Goal: Information Seeking & Learning: Learn about a topic

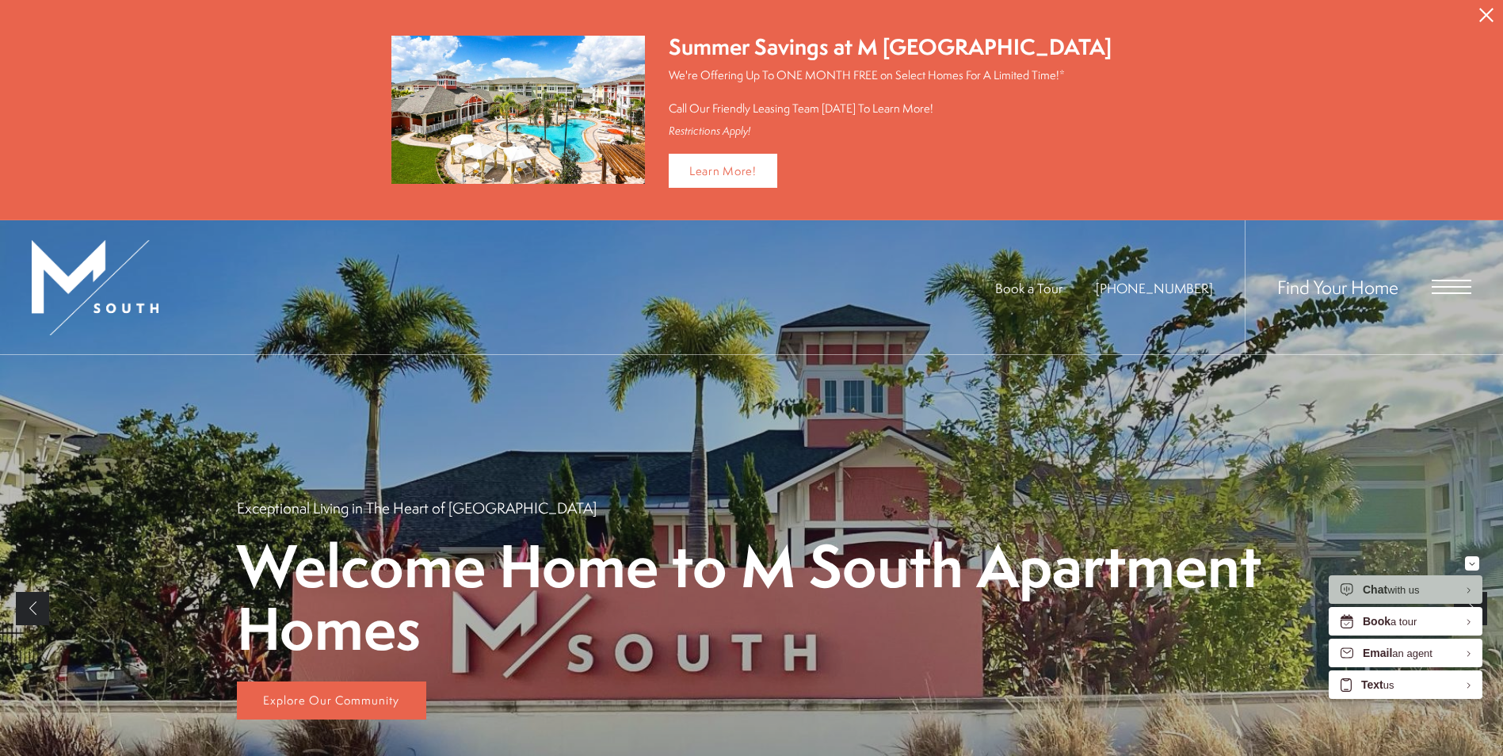
click at [1484, 15] on icon "Close Alert" at bounding box center [1486, 15] width 14 height 14
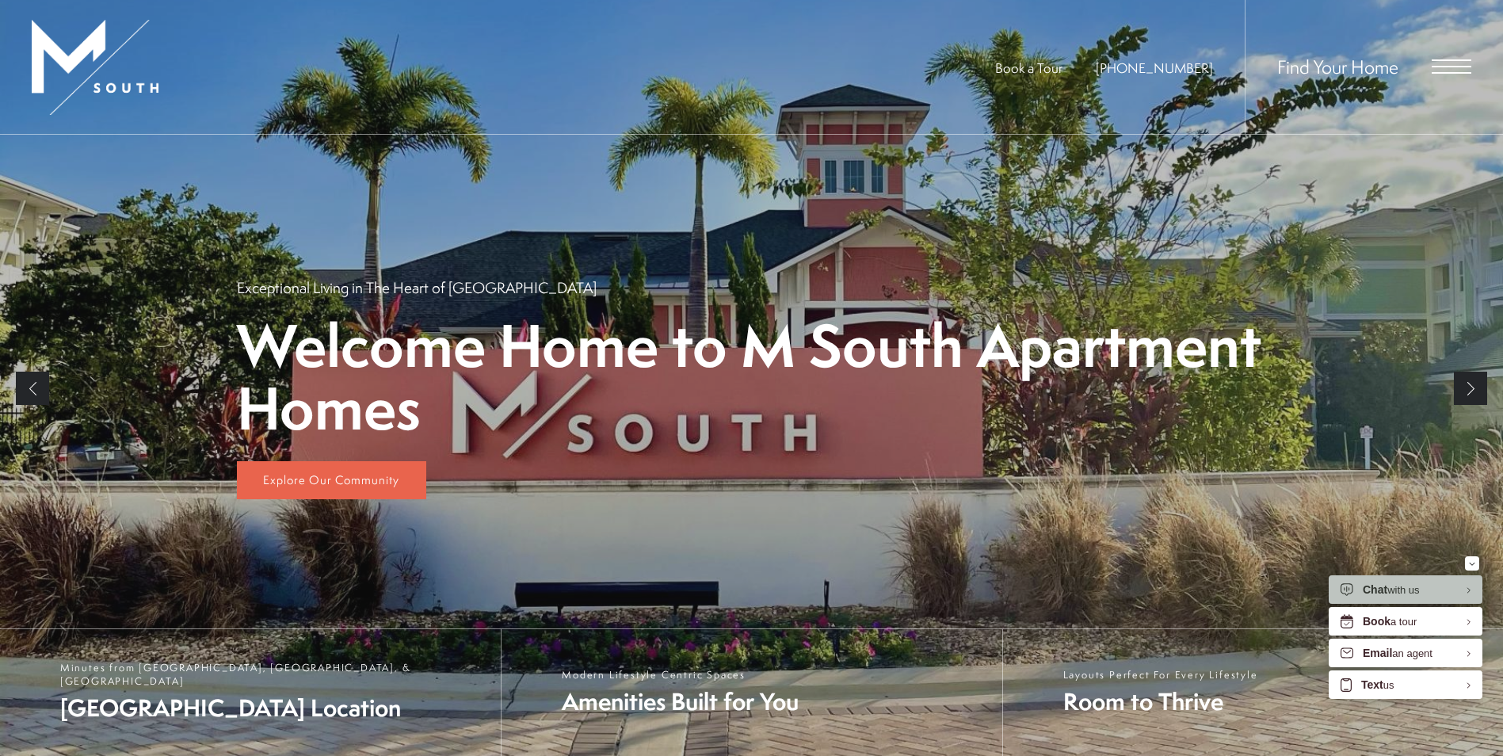
click at [1464, 63] on span "Open Menu" at bounding box center [1451, 66] width 40 height 14
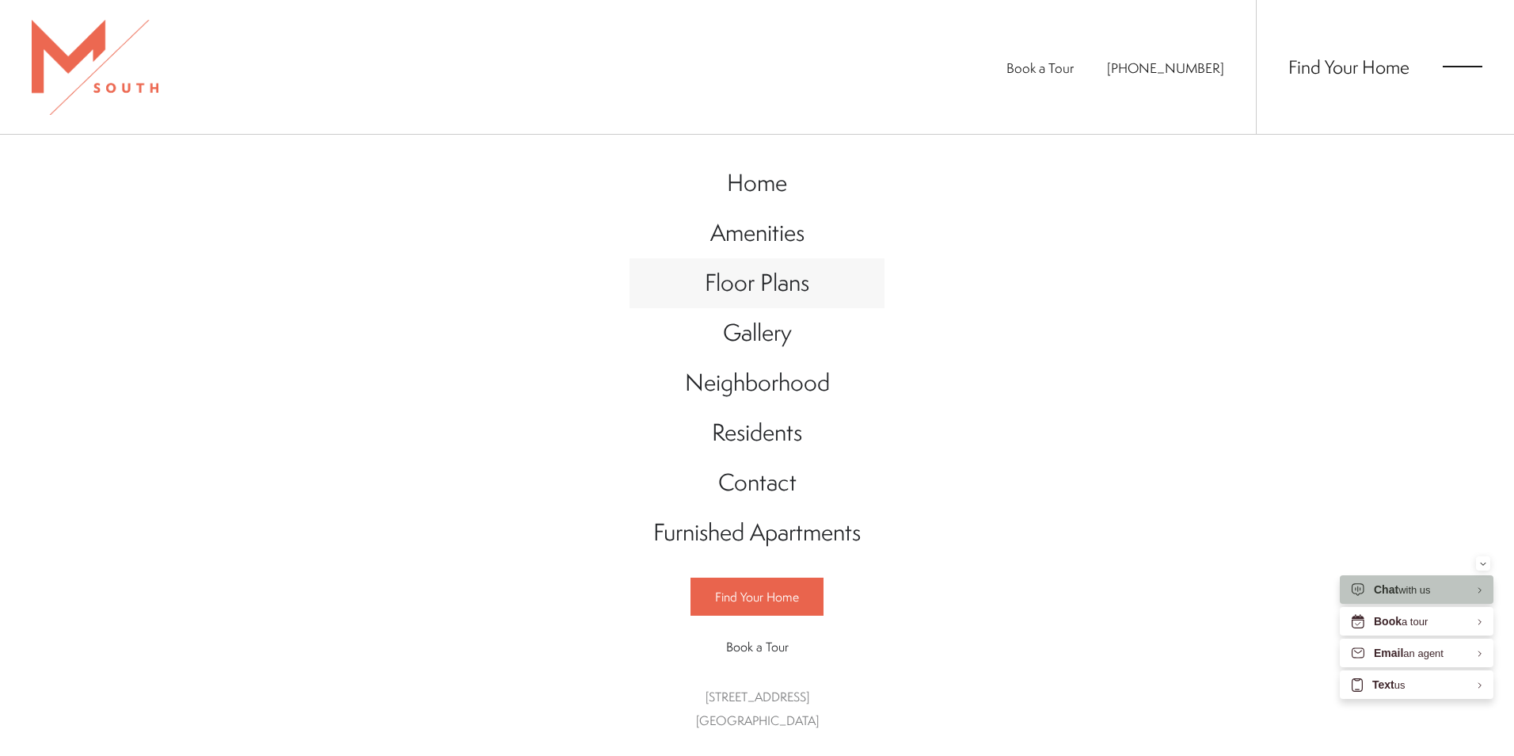
click at [764, 290] on span "Floor Plans" at bounding box center [757, 282] width 105 height 32
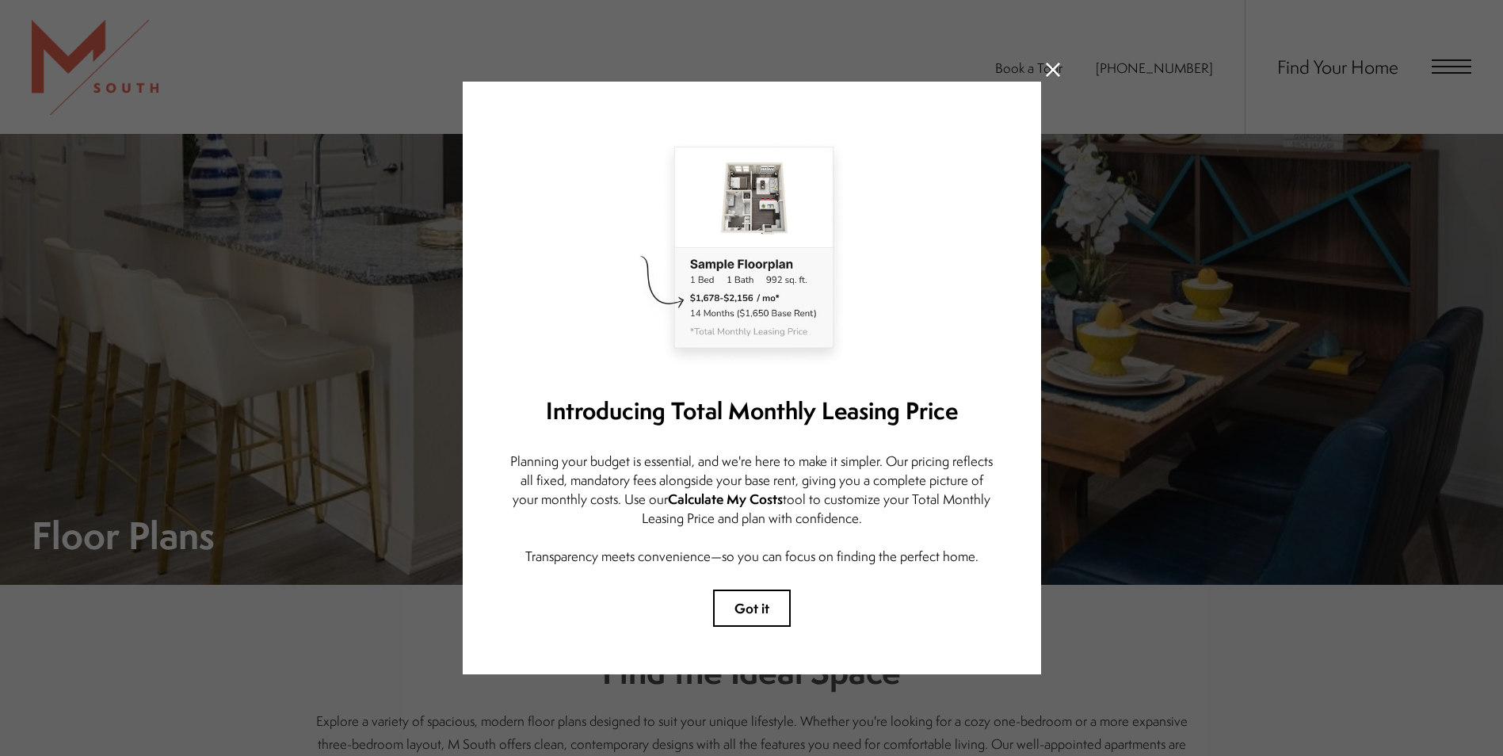
scroll to position [475, 0]
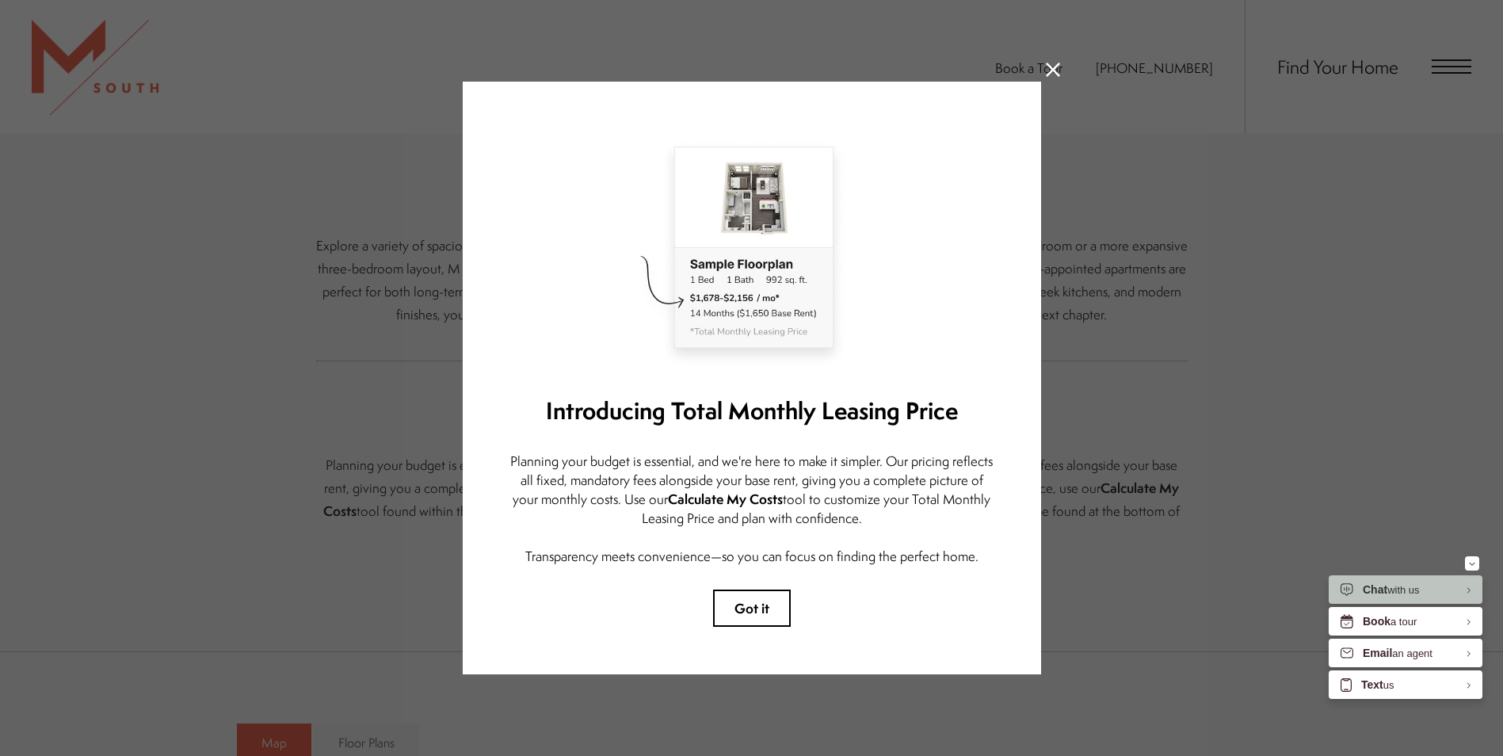
click at [1052, 63] on icon at bounding box center [1053, 70] width 14 height 14
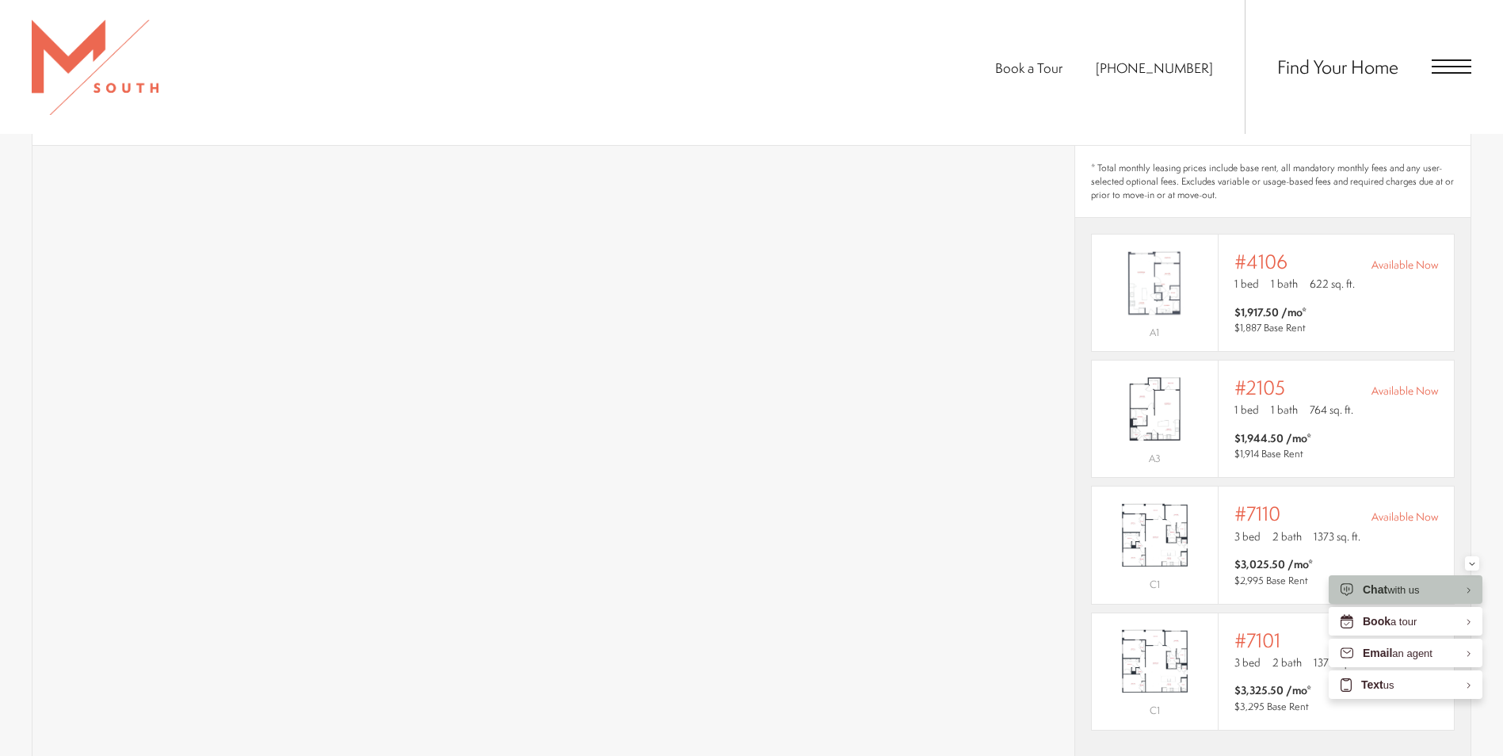
scroll to position [1030, 0]
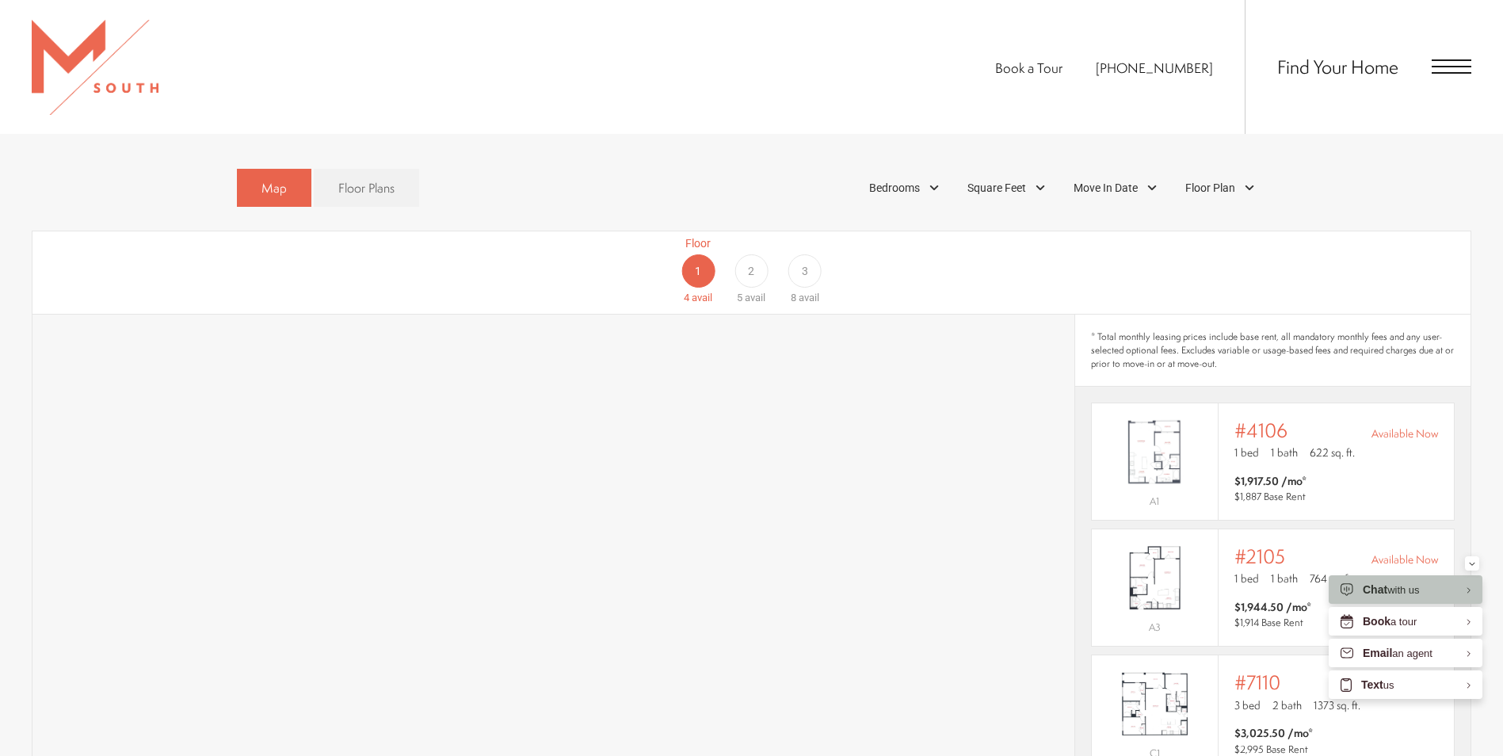
click at [812, 254] on div "3" at bounding box center [804, 270] width 33 height 33
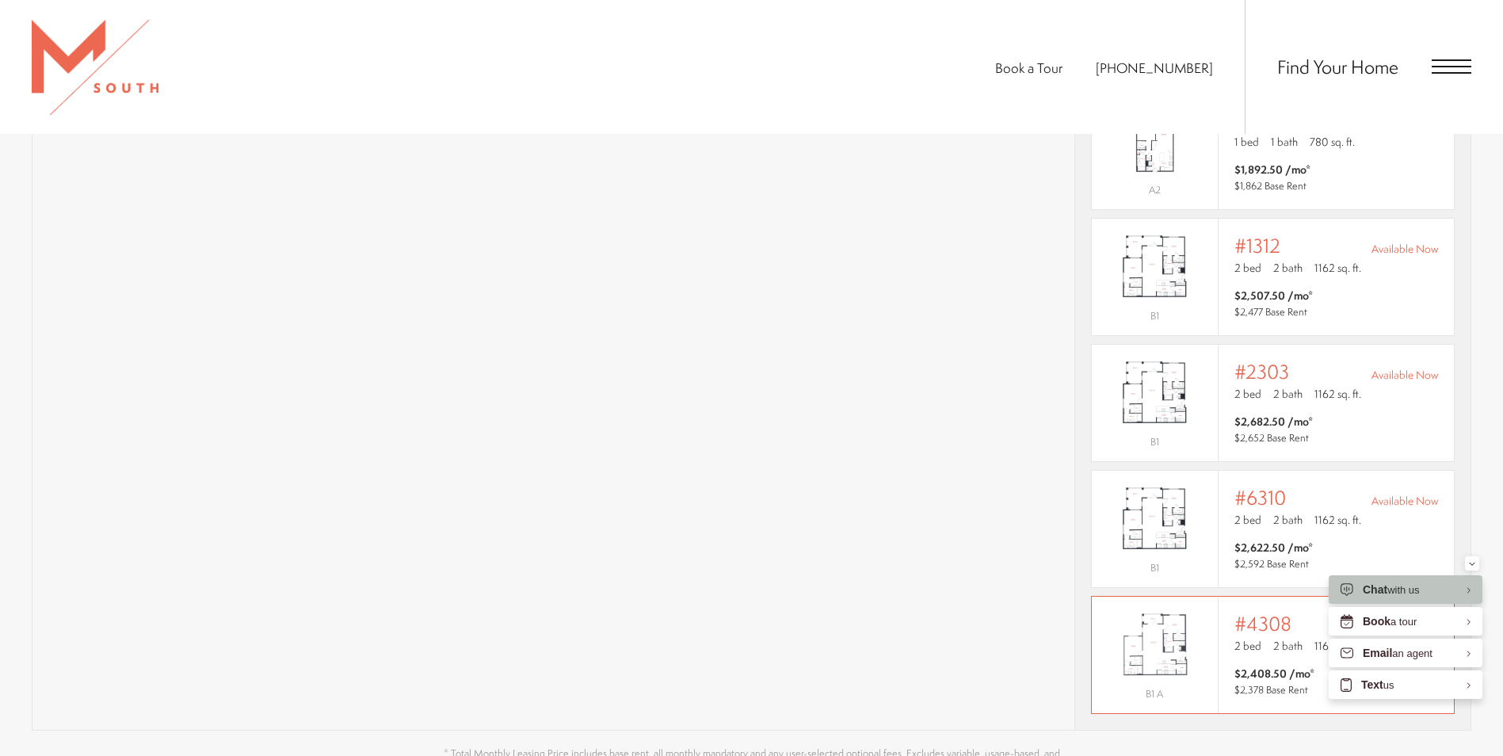
scroll to position [1505, 0]
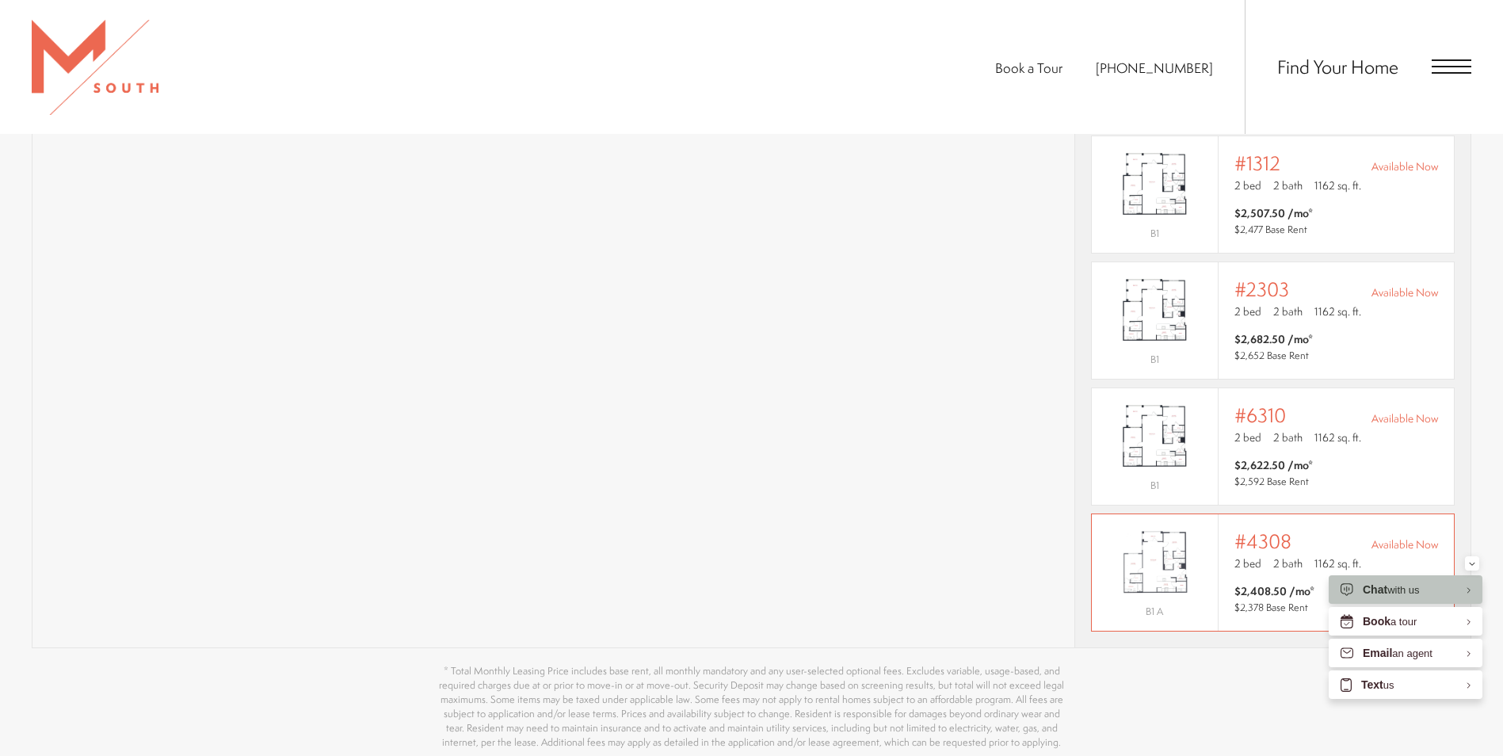
click at [1189, 552] on img "View #4308" at bounding box center [1154, 562] width 126 height 79
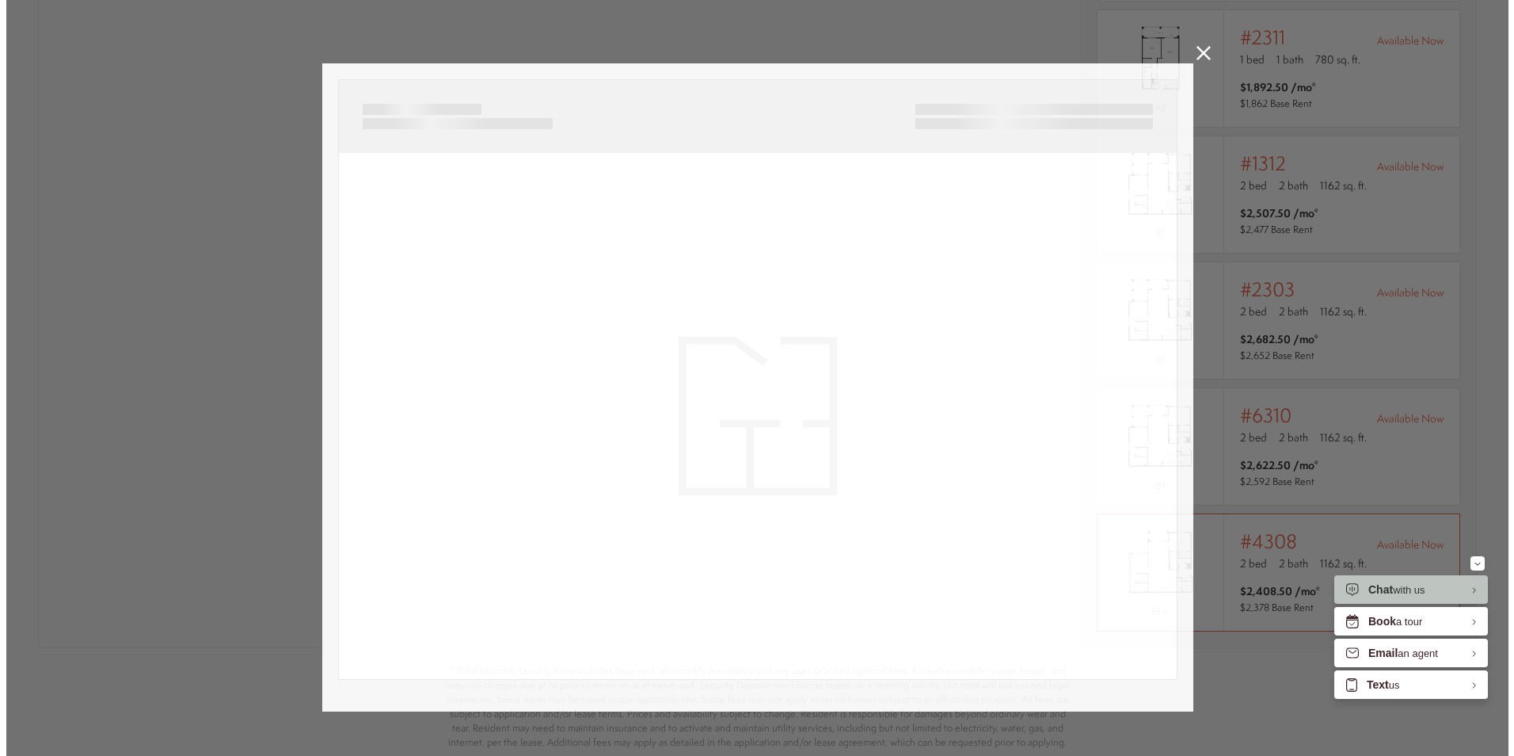
scroll to position [304, 0]
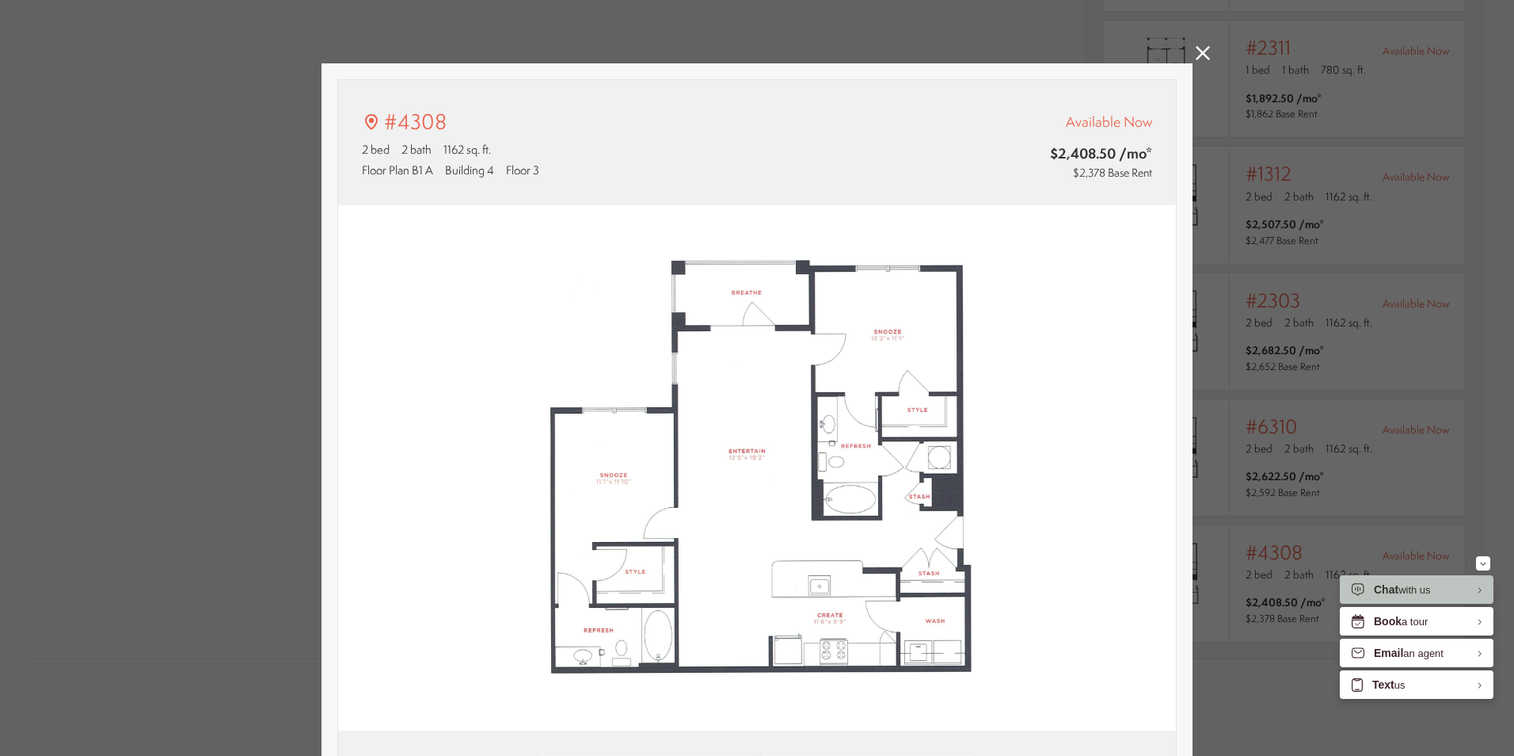
type input "**********"
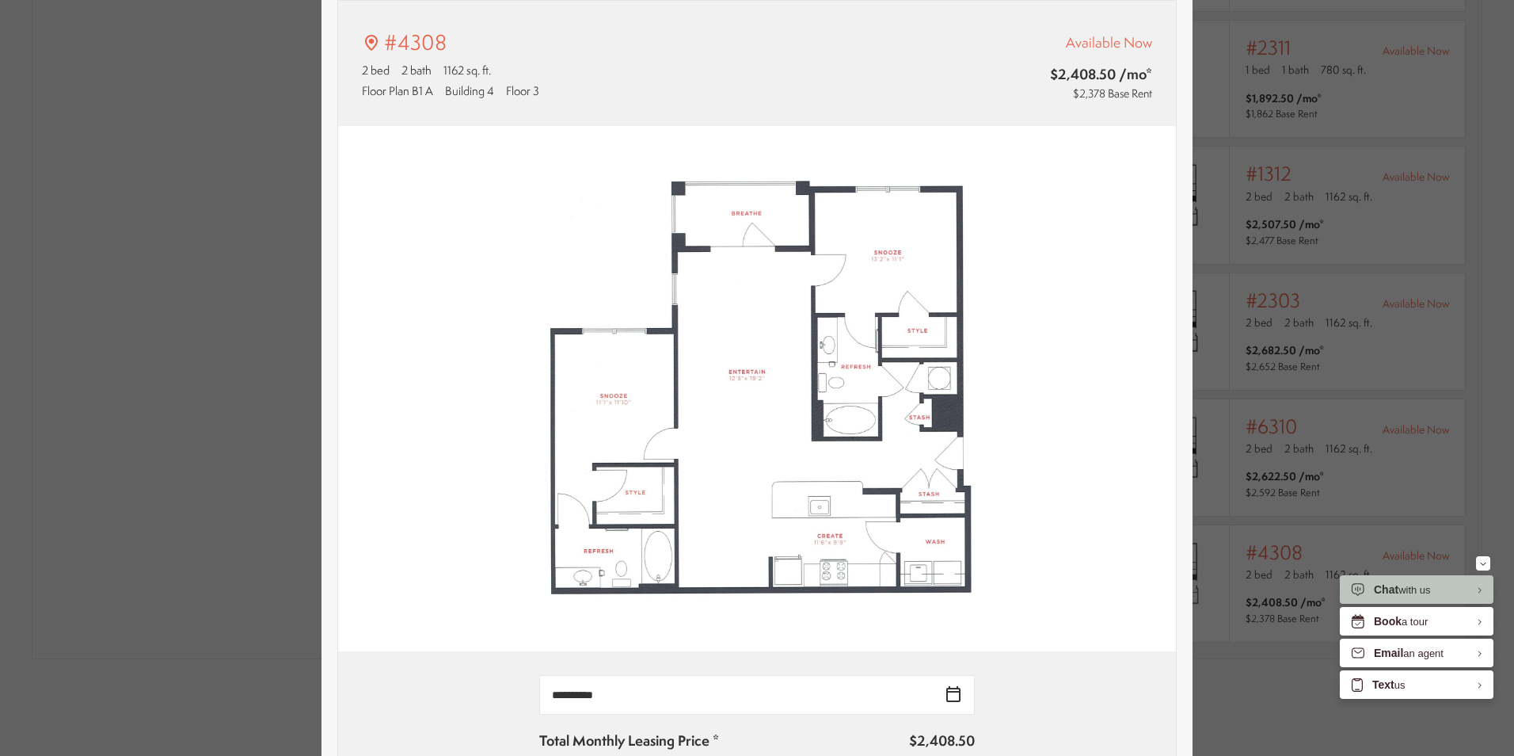
scroll to position [0, 0]
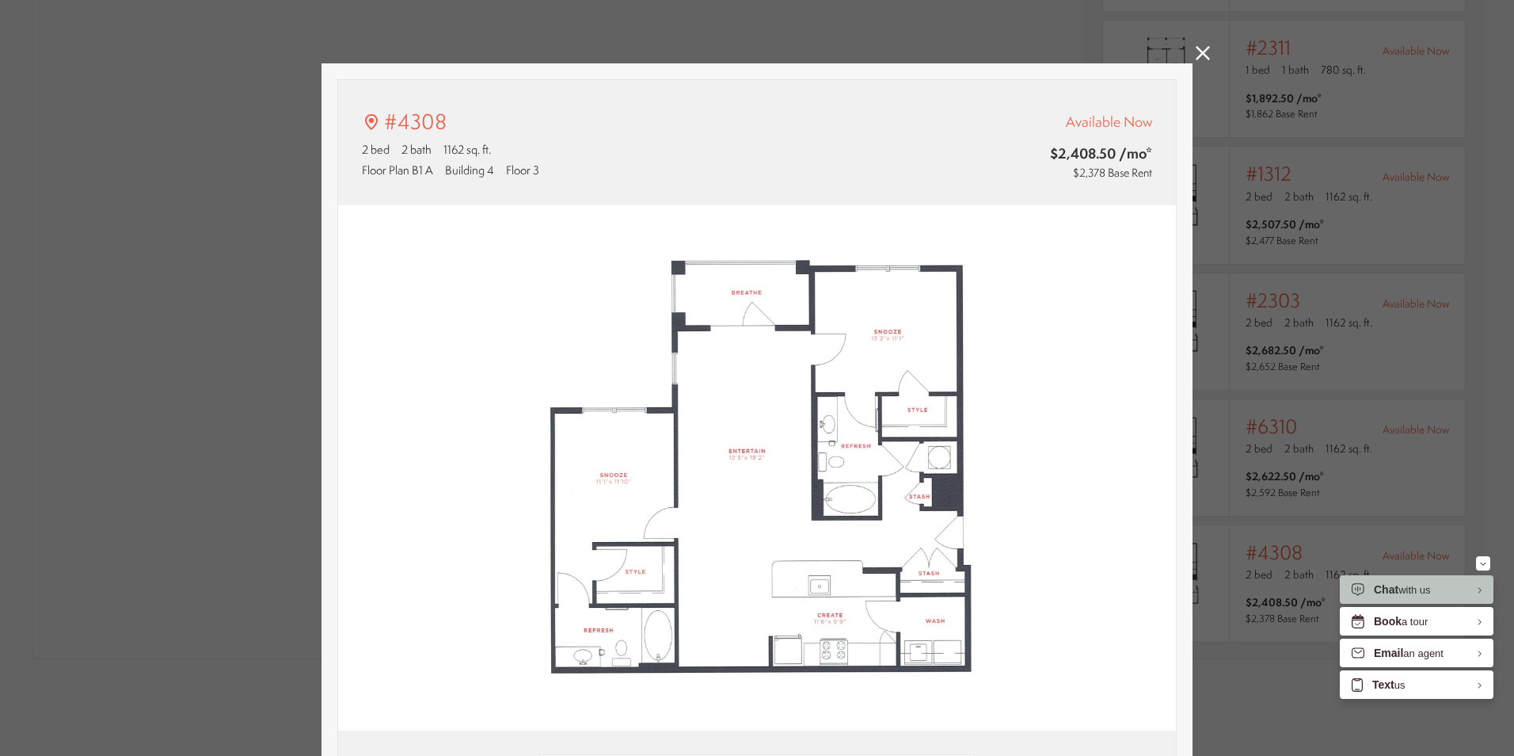
click at [627, 480] on img at bounding box center [757, 468] width 838 height 526
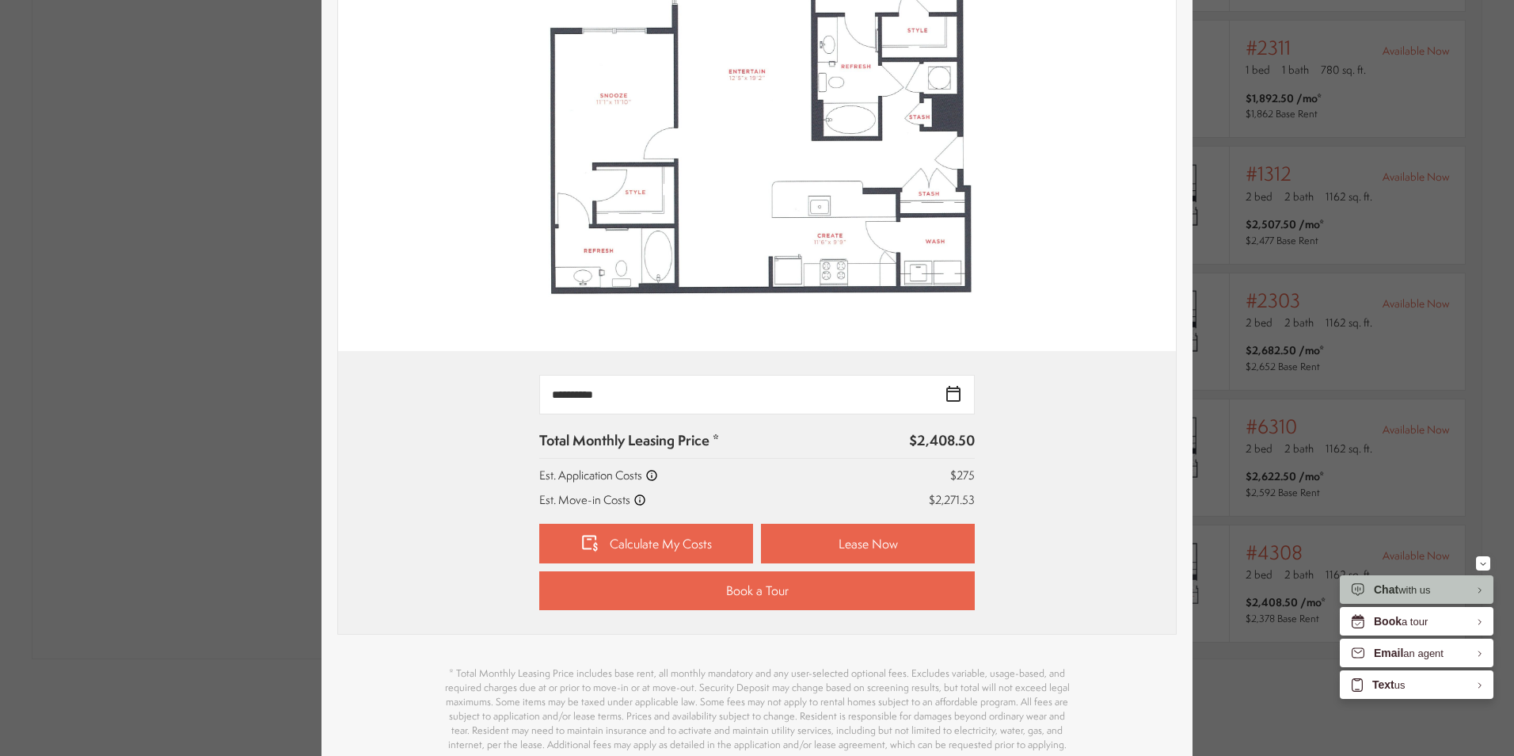
scroll to position [396, 0]
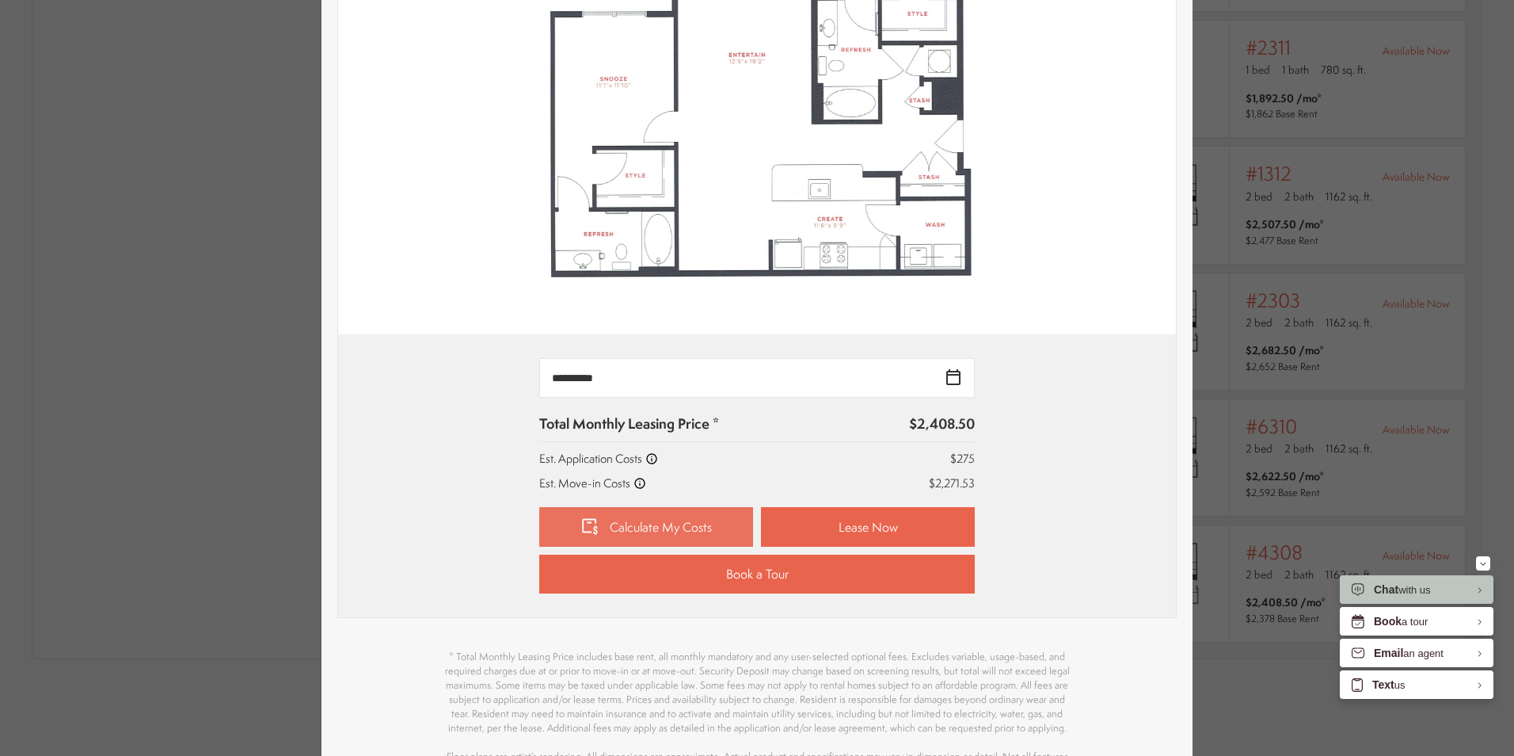
click at [655, 528] on link "Calculate My Costs" at bounding box center [646, 527] width 214 height 40
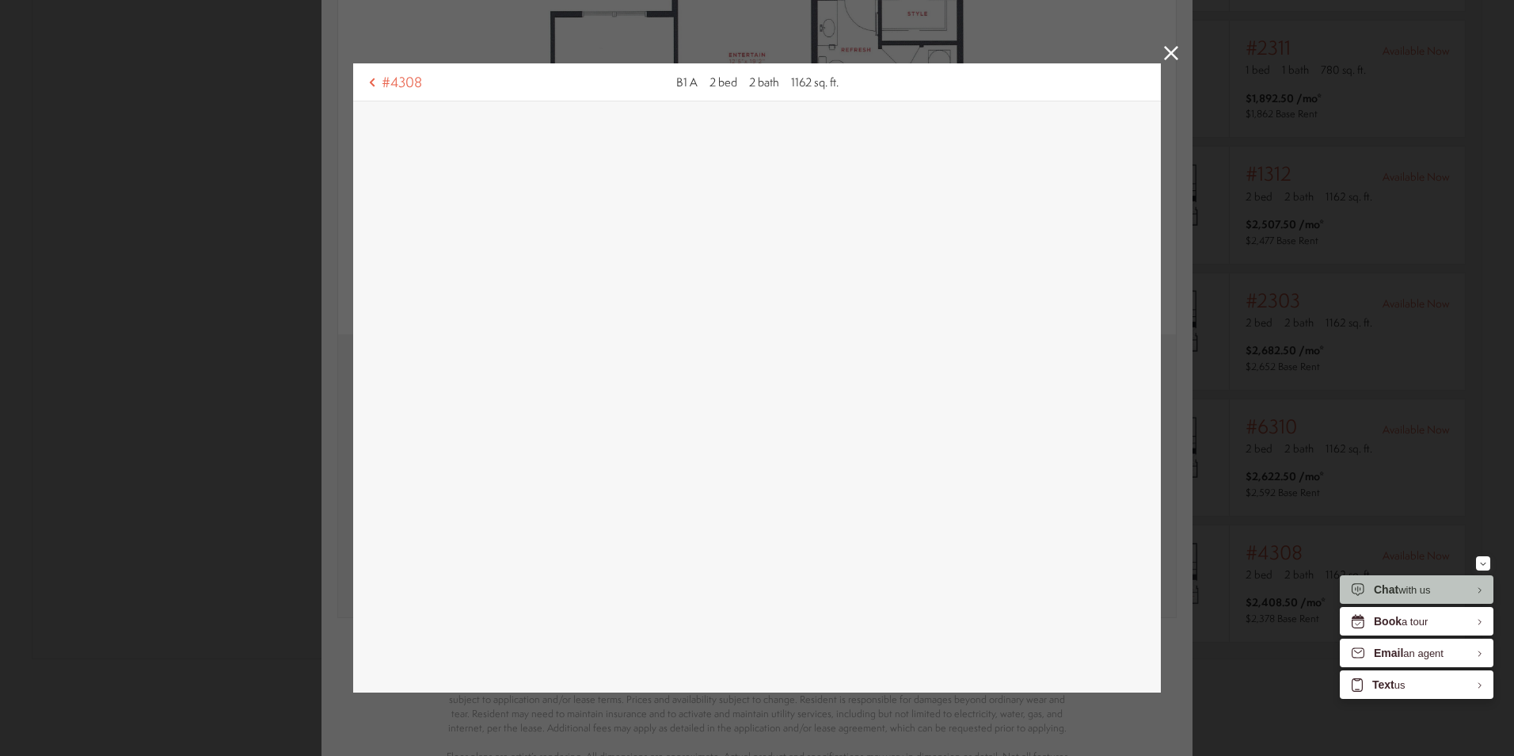
scroll to position [12, 0]
click at [1164, 46] on icon at bounding box center [1171, 53] width 14 height 14
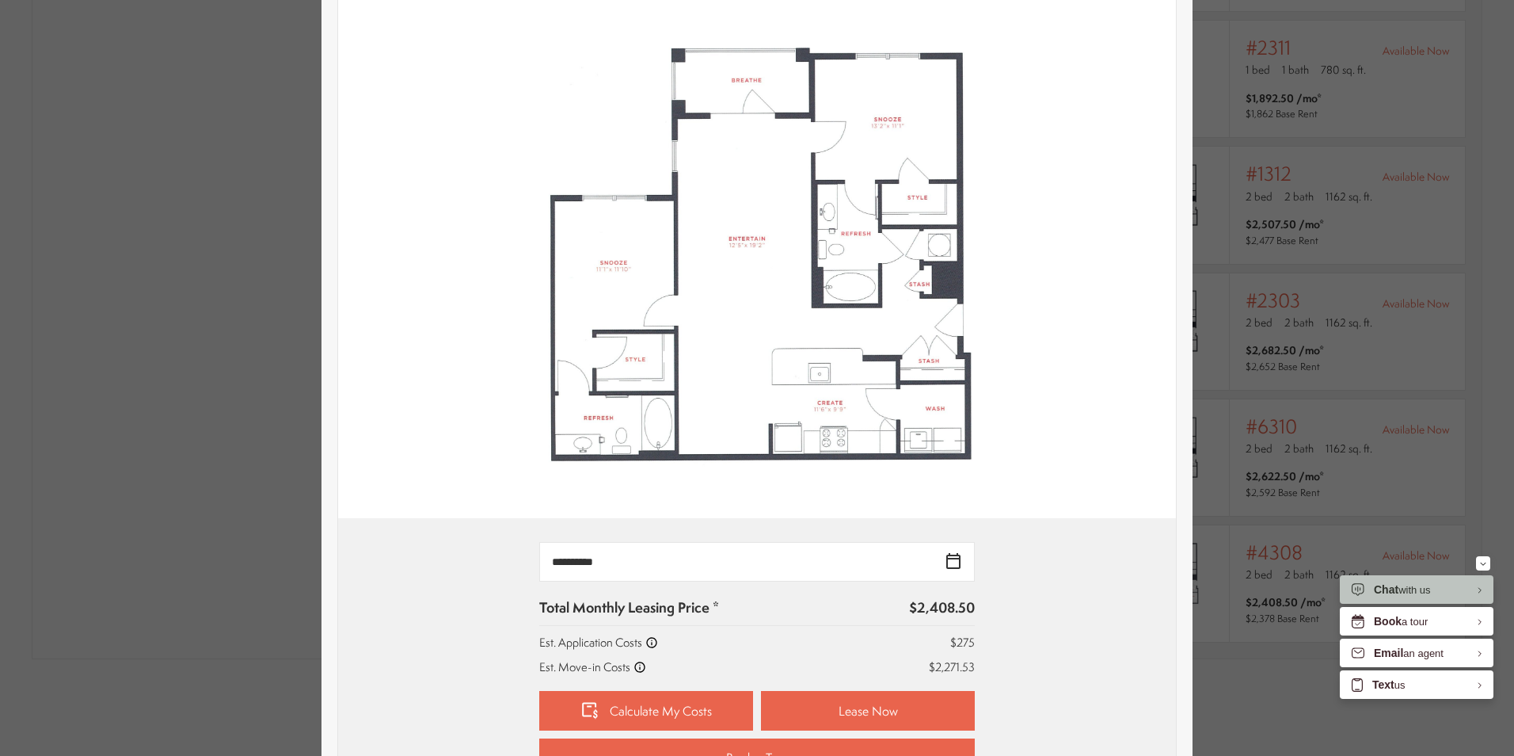
scroll to position [0, 0]
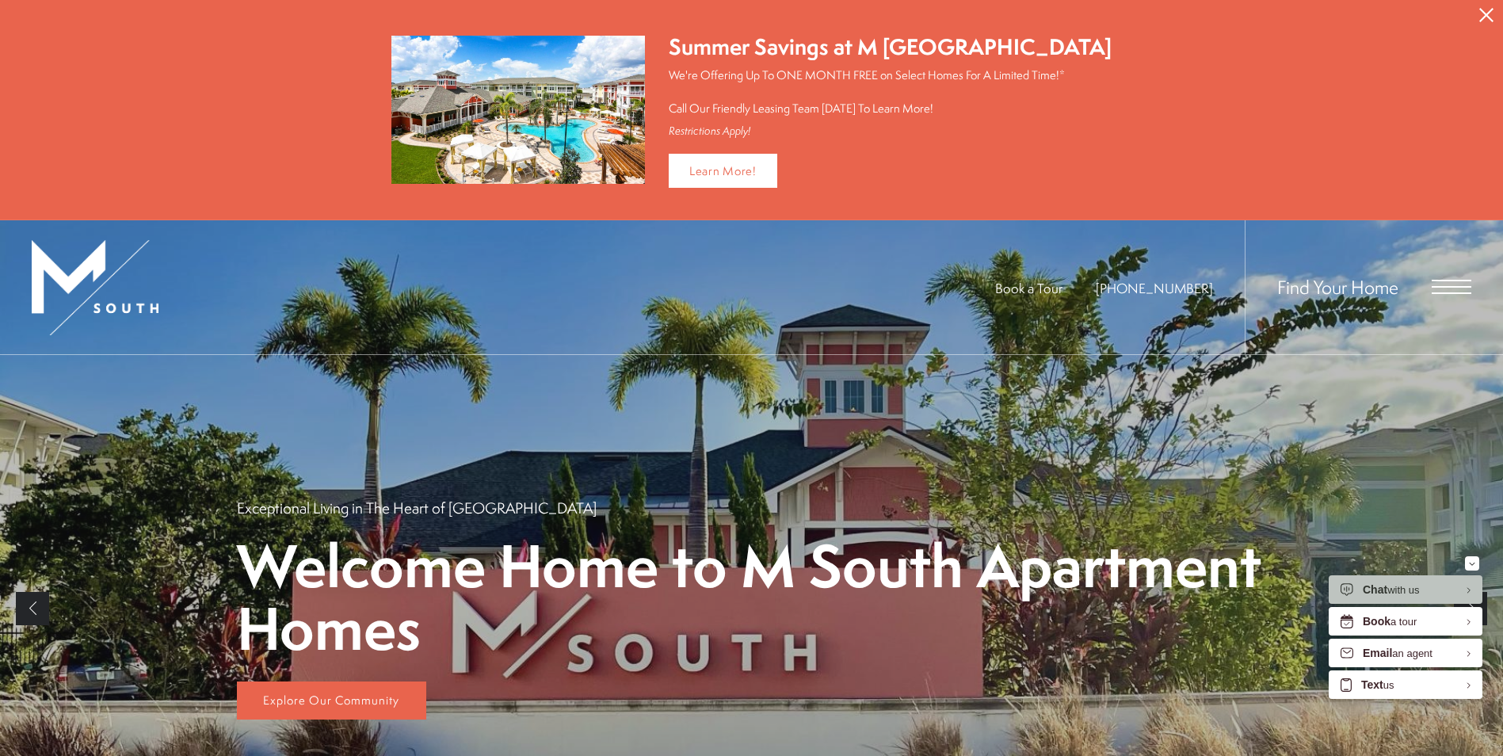
click at [1486, 16] on icon "Close Alert" at bounding box center [1486, 15] width 14 height 14
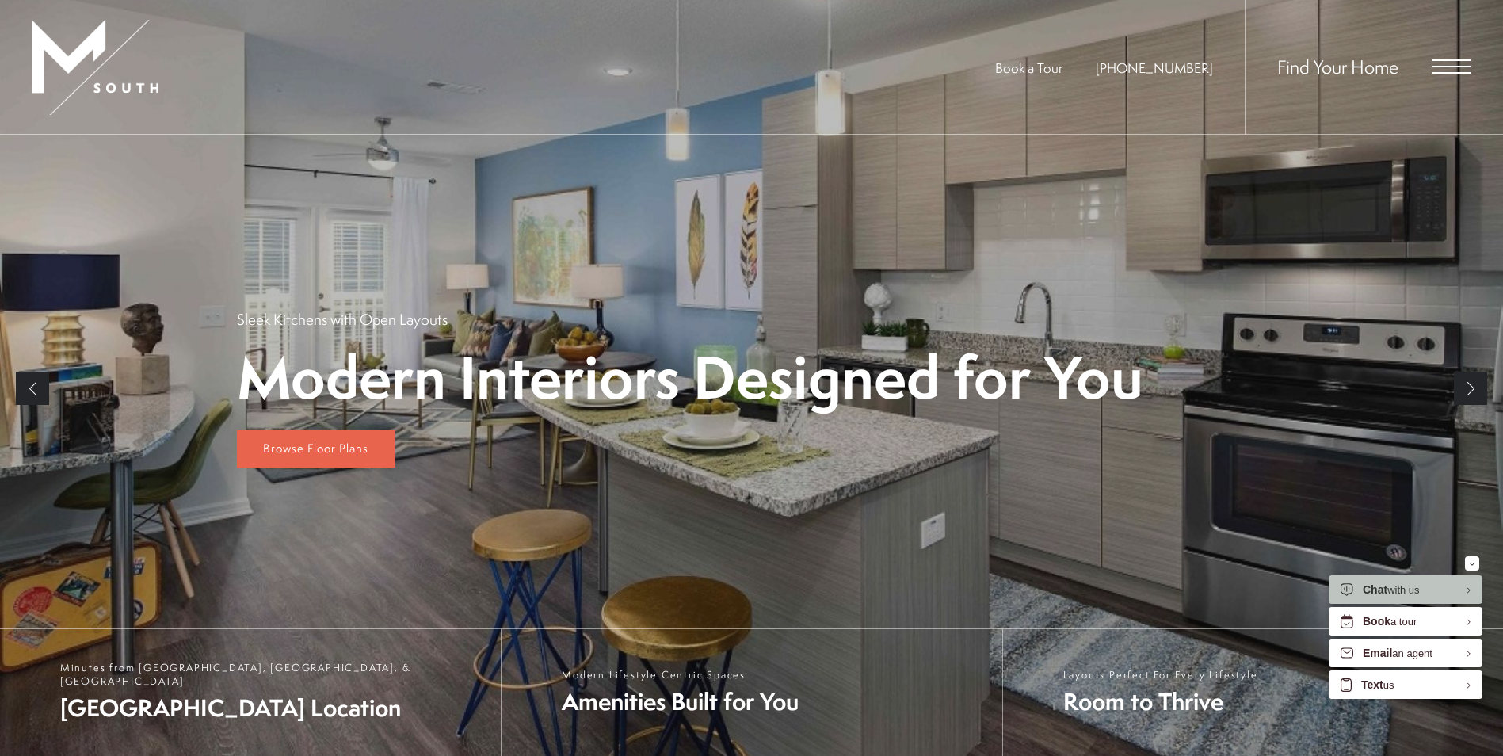
click at [1454, 63] on span "Open Menu" at bounding box center [1451, 66] width 40 height 14
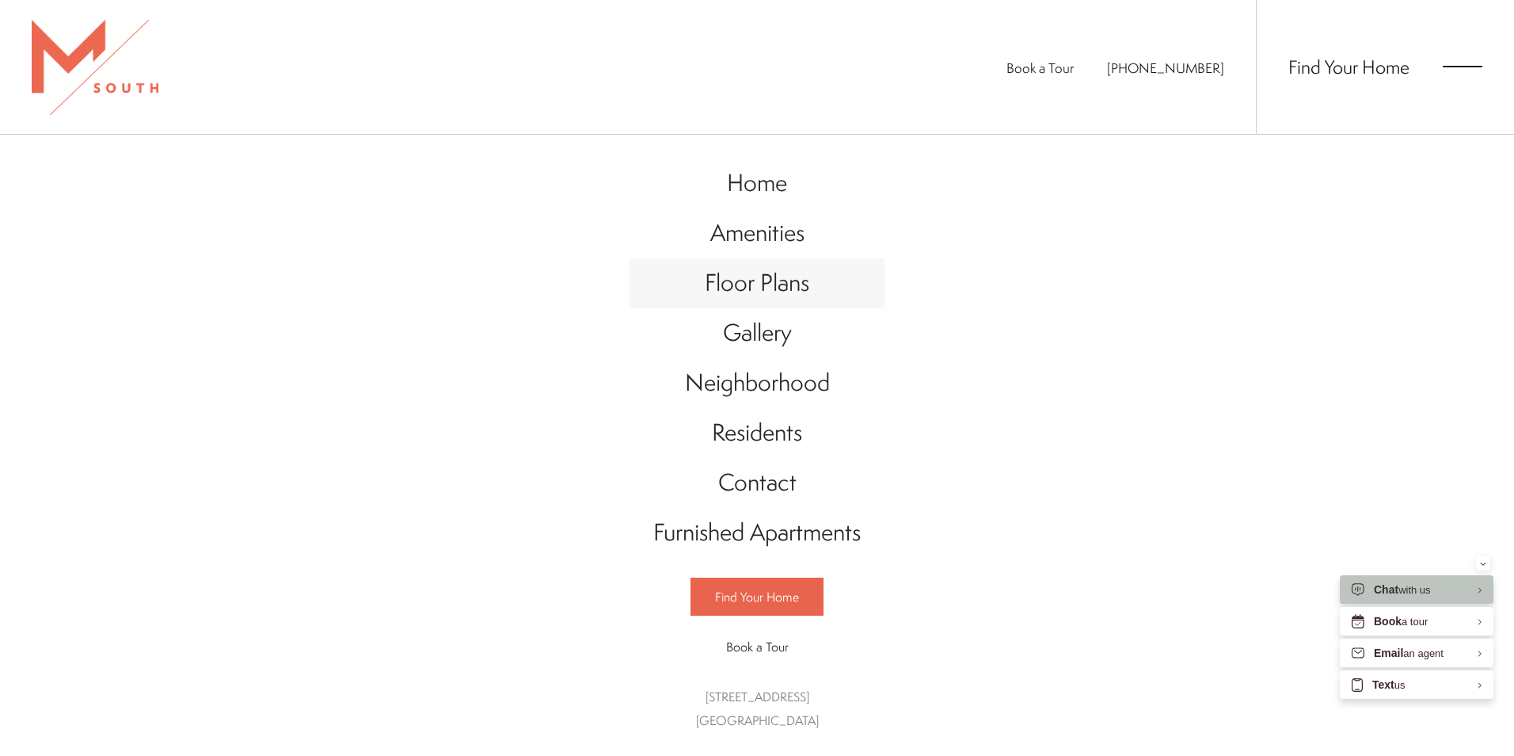
click at [764, 274] on span "Floor Plans" at bounding box center [757, 282] width 105 height 32
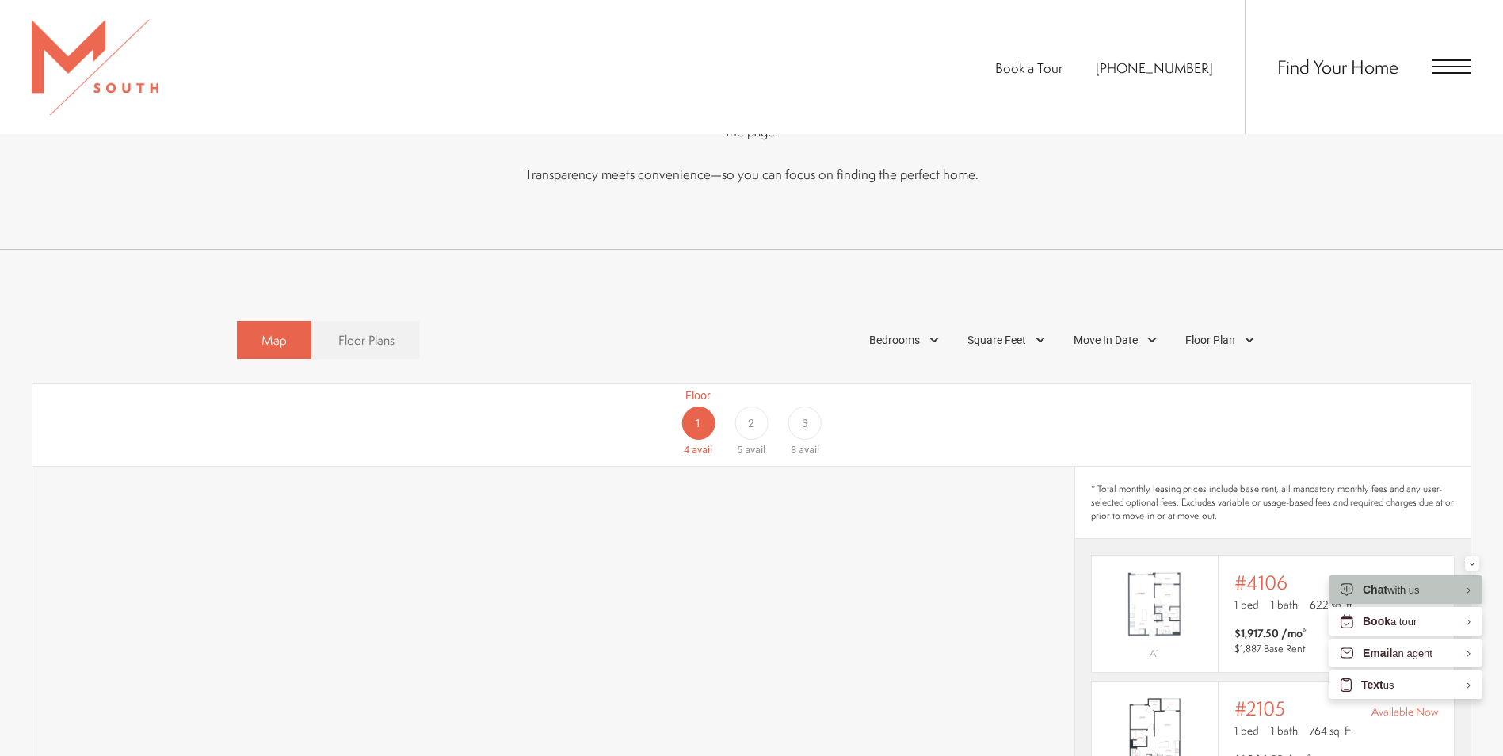
scroll to position [871, 0]
click at [390, 337] on span "Floor Plans" at bounding box center [366, 346] width 56 height 18
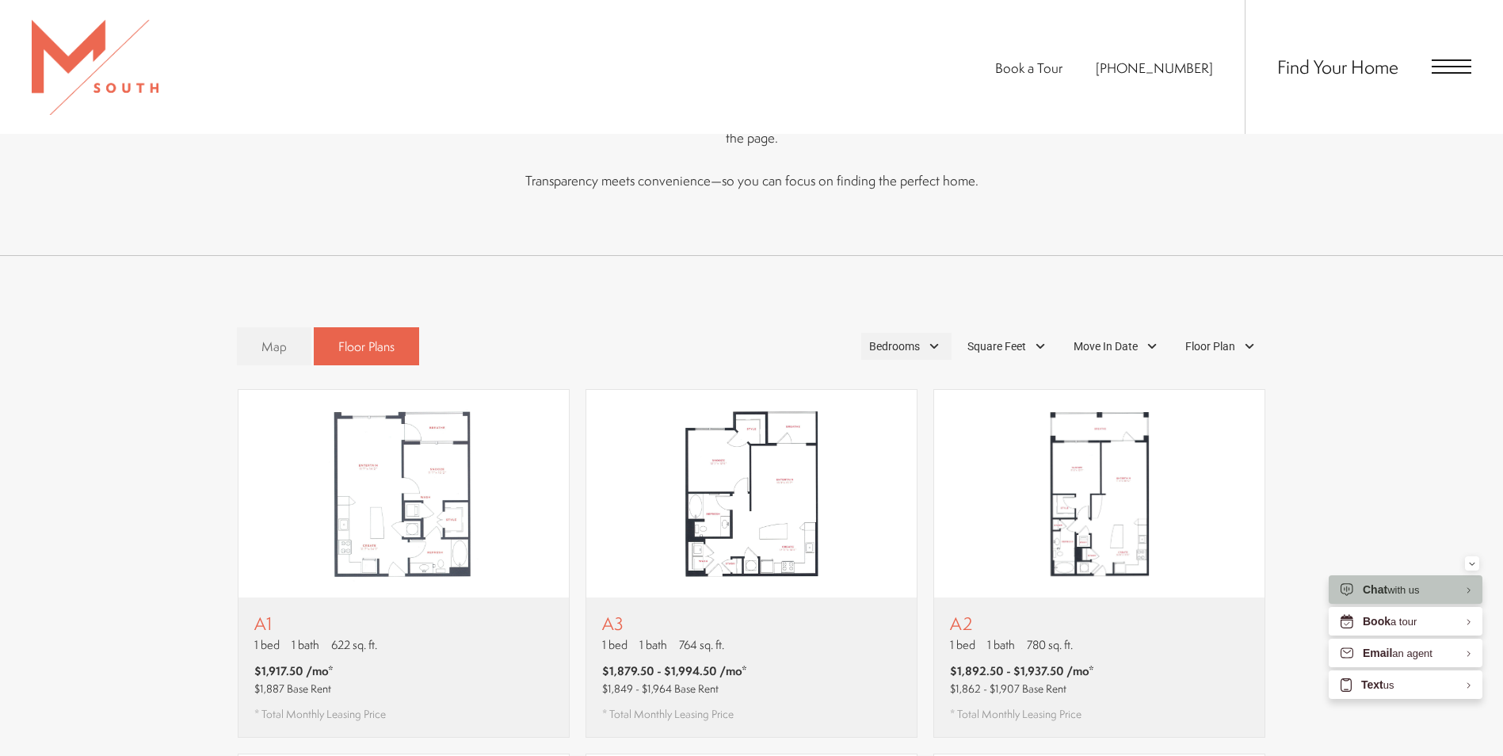
click at [926, 333] on div "Bedrooms" at bounding box center [906, 346] width 90 height 27
click at [879, 410] on span "2 Bedroom" at bounding box center [875, 418] width 79 height 17
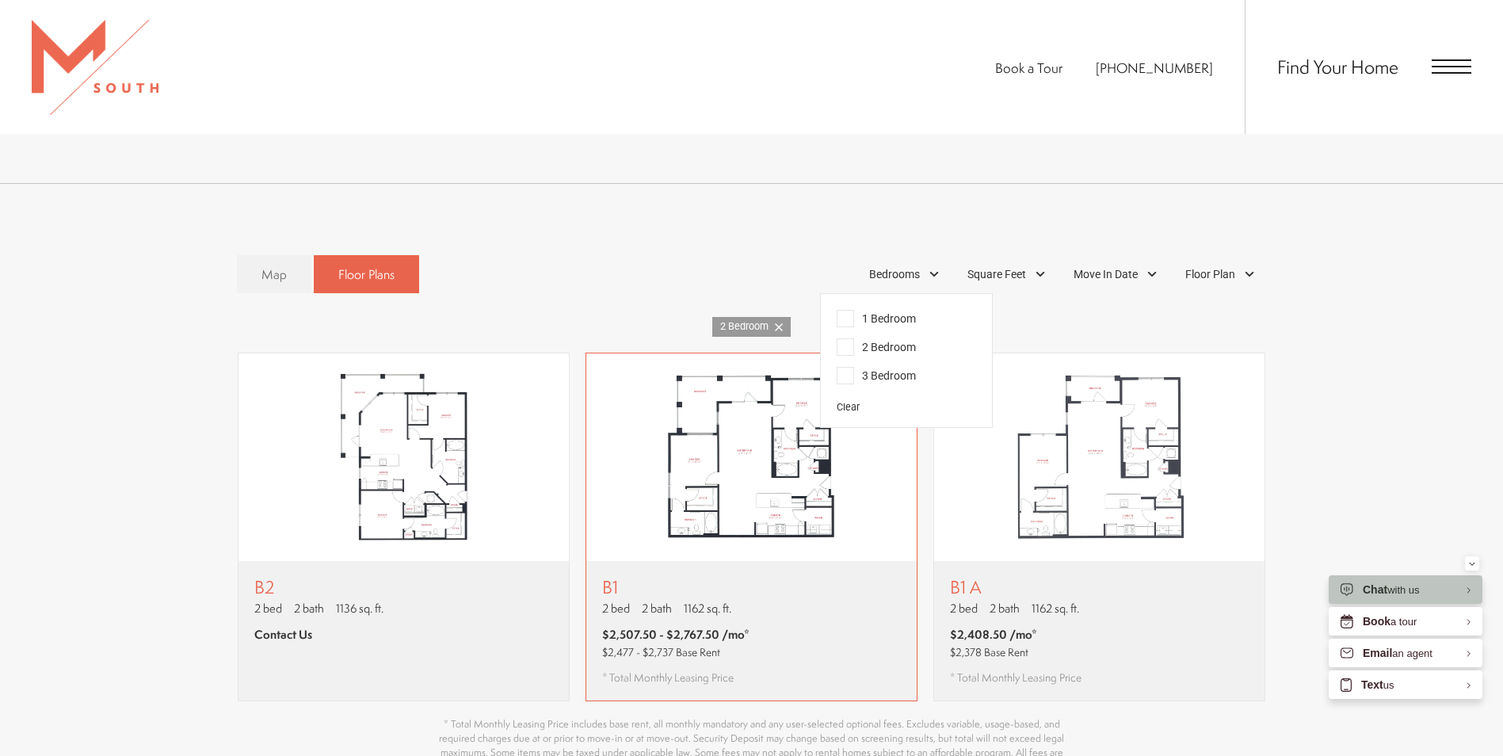
scroll to position [1109, 0]
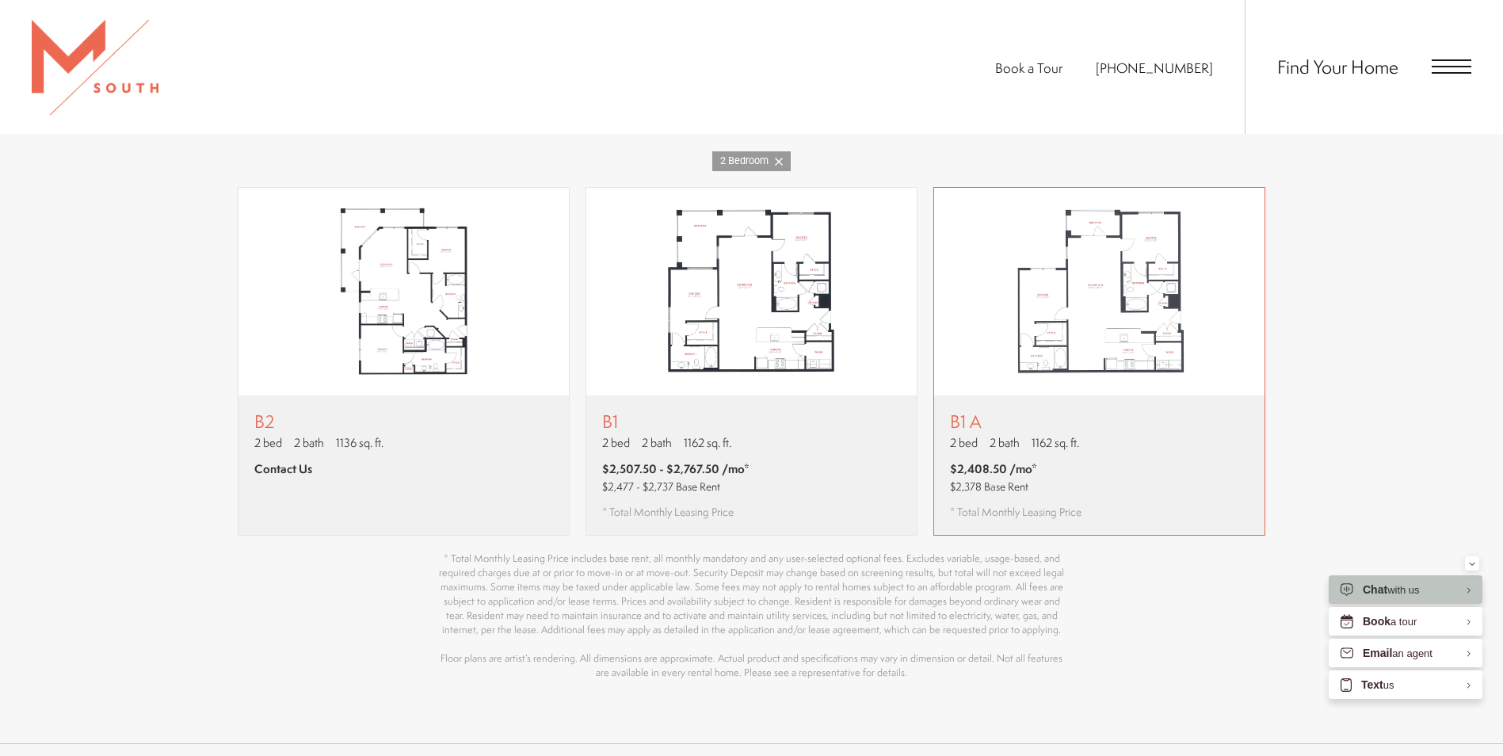
click at [1058, 292] on img "View floor plan B1 A" at bounding box center [1099, 292] width 330 height 208
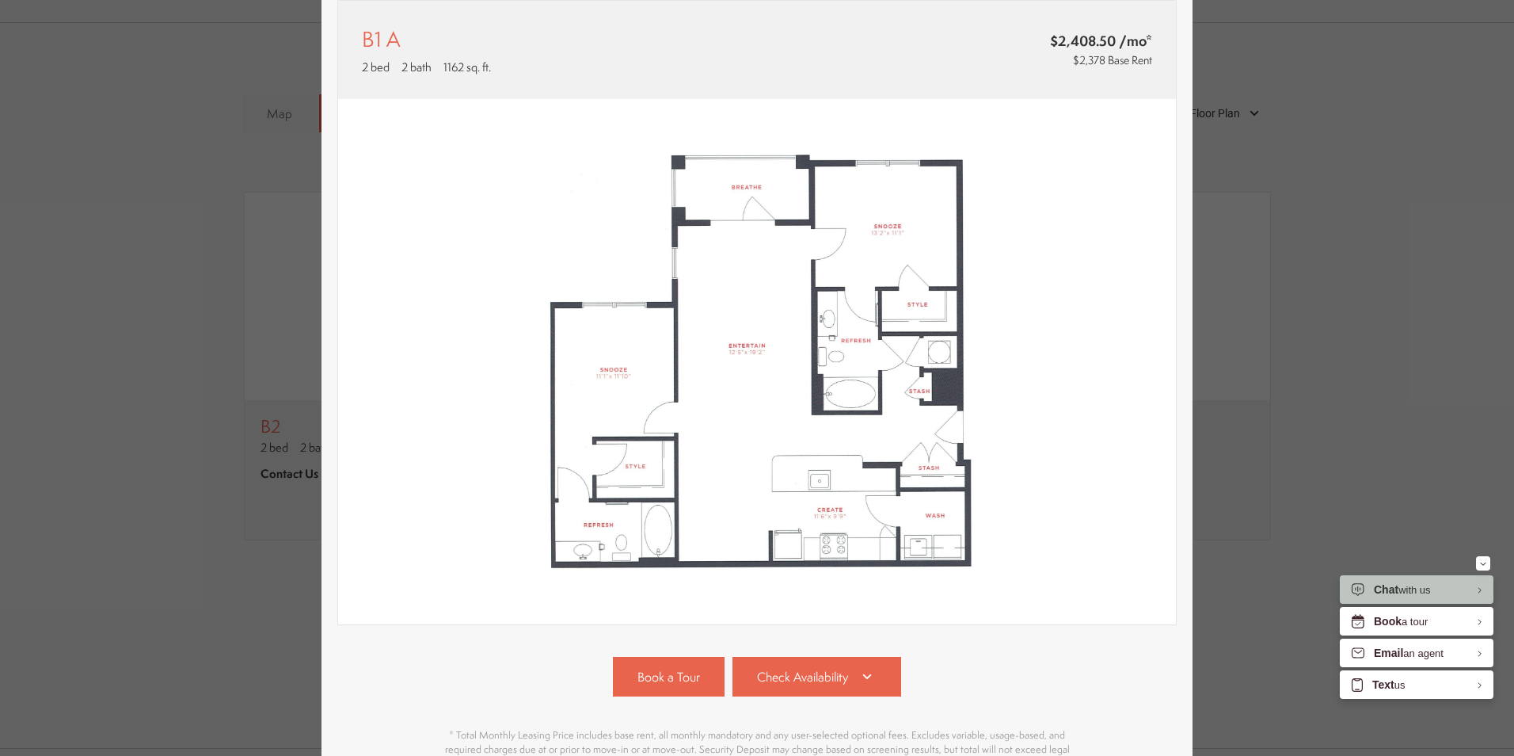
scroll to position [0, 0]
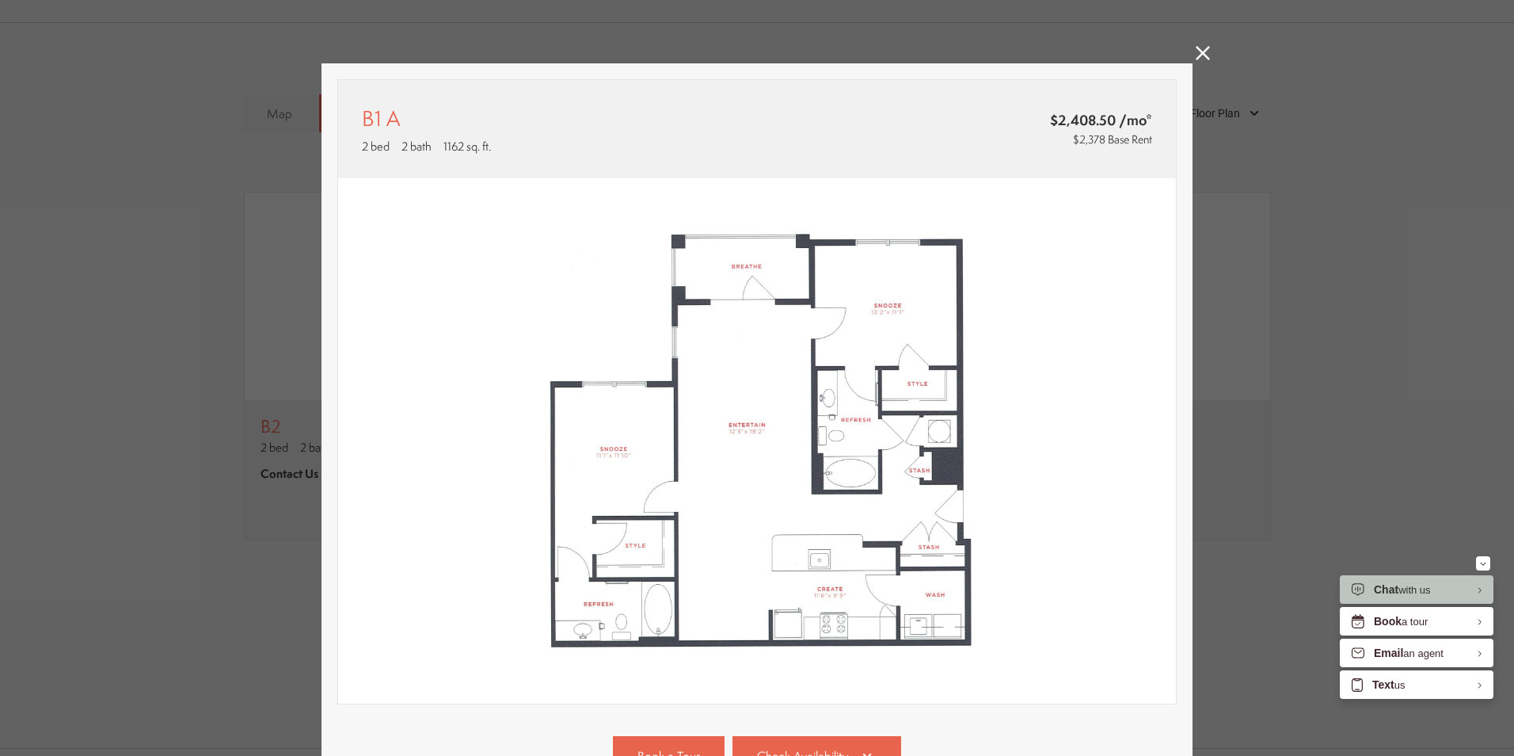
click at [1198, 57] on icon at bounding box center [1203, 53] width 14 height 14
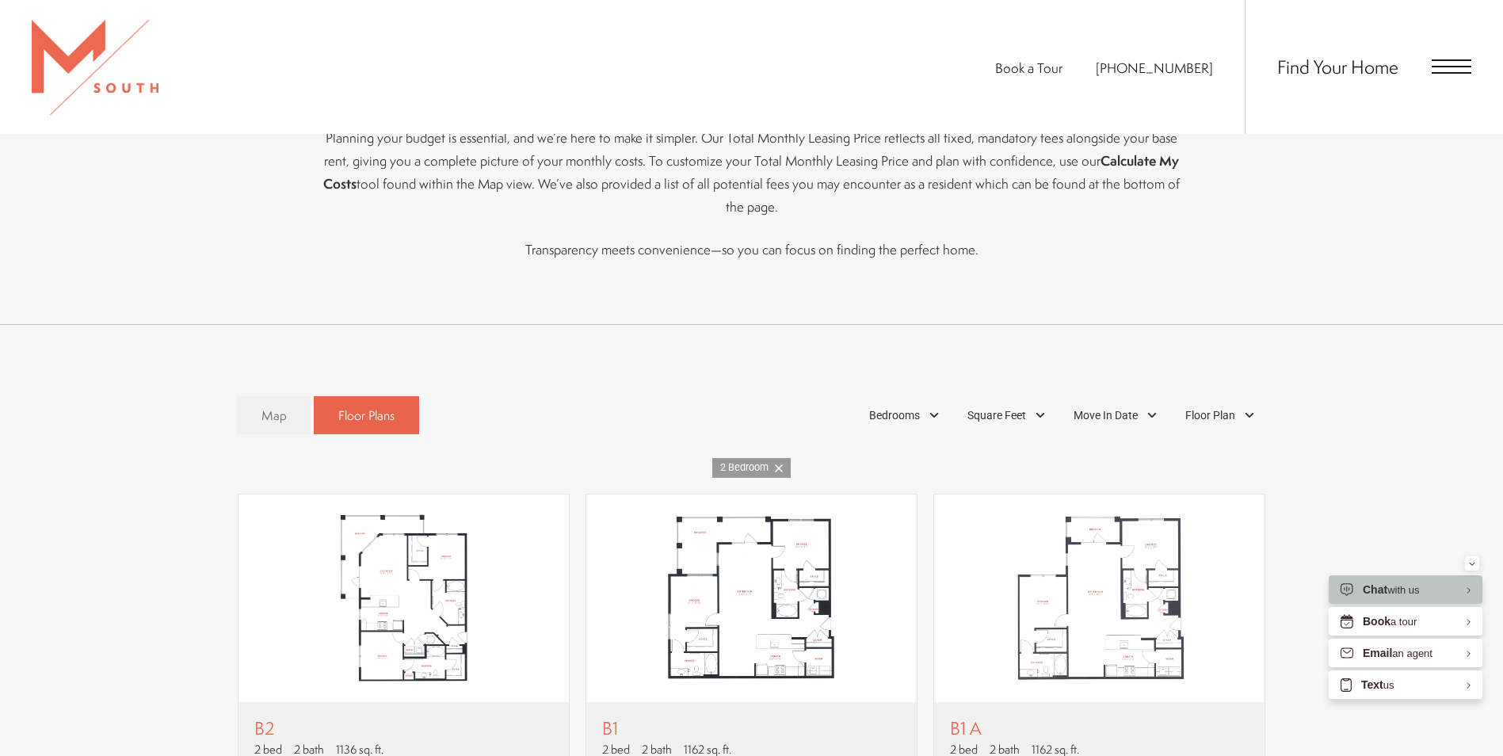
scroll to position [792, 0]
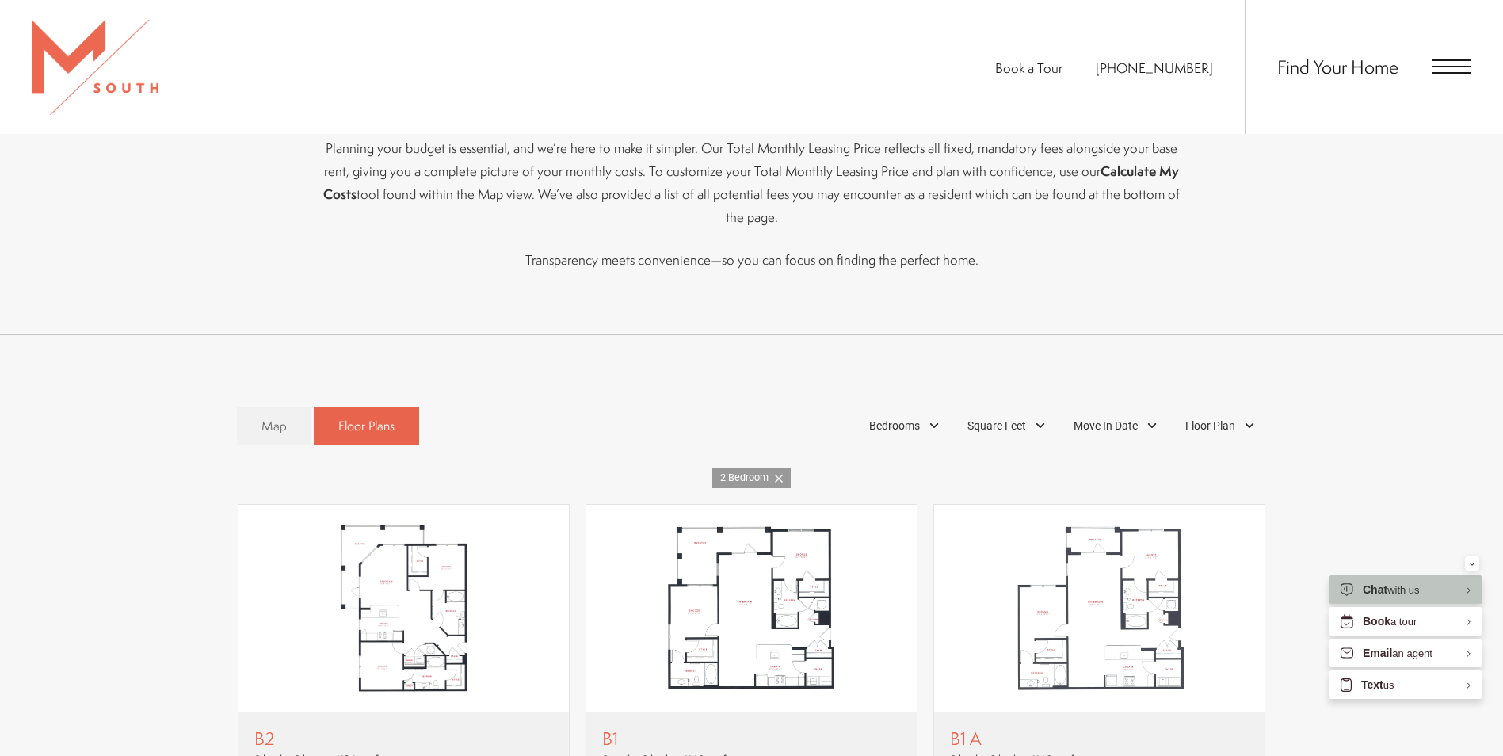
click at [1439, 56] on div "Find Your Home" at bounding box center [1357, 67] width 227 height 134
click at [1447, 63] on span "Open Menu" at bounding box center [1451, 66] width 40 height 14
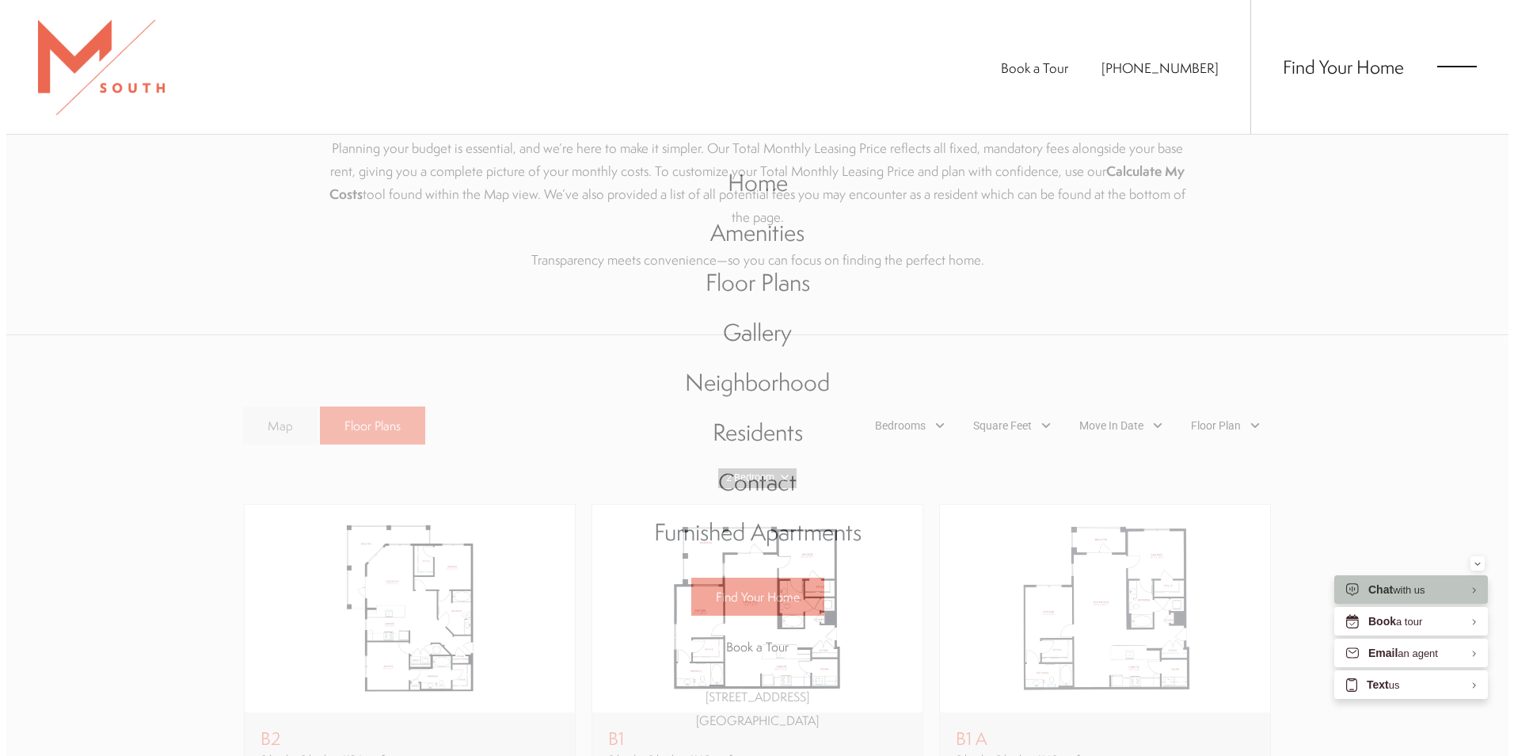
scroll to position [0, 0]
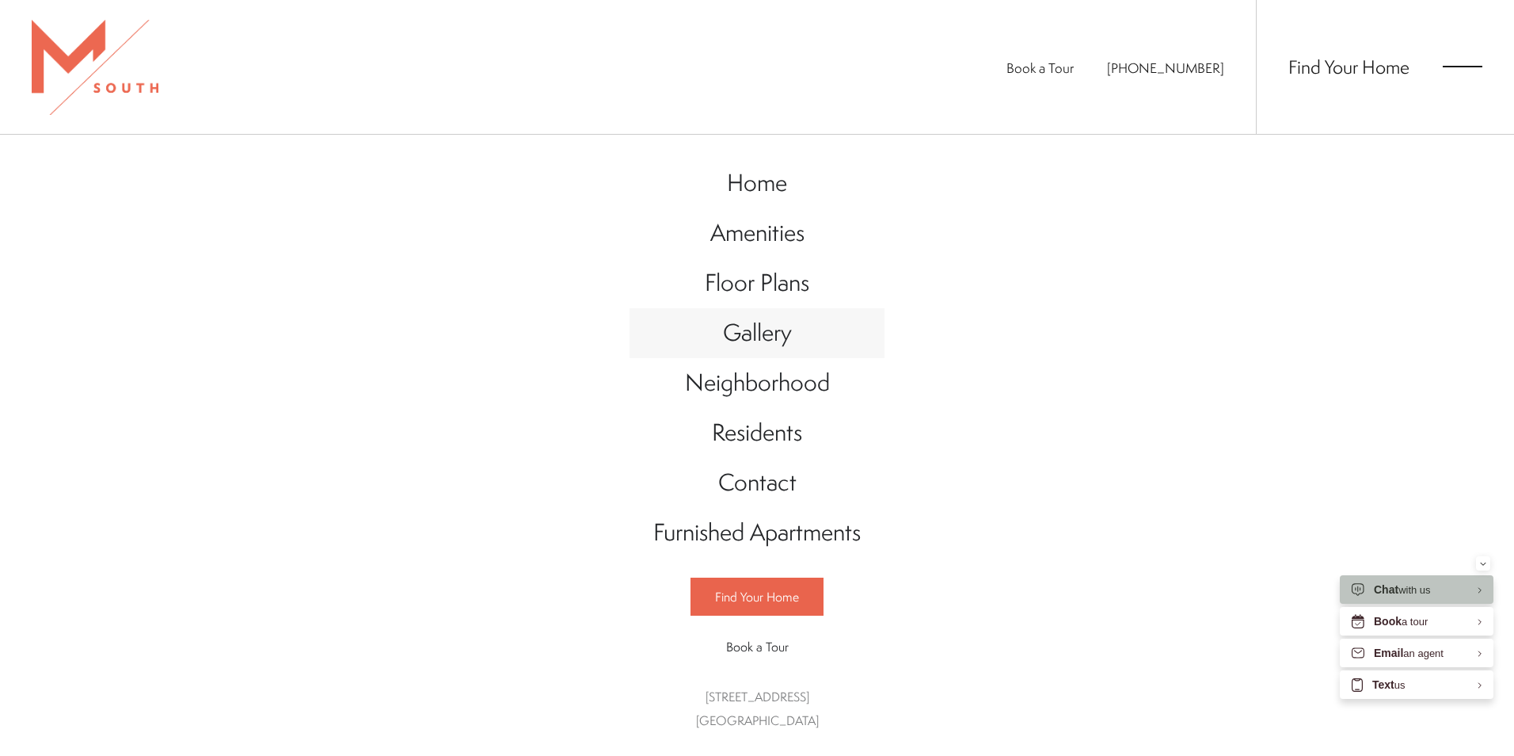
click at [743, 340] on span "Gallery" at bounding box center [757, 332] width 69 height 32
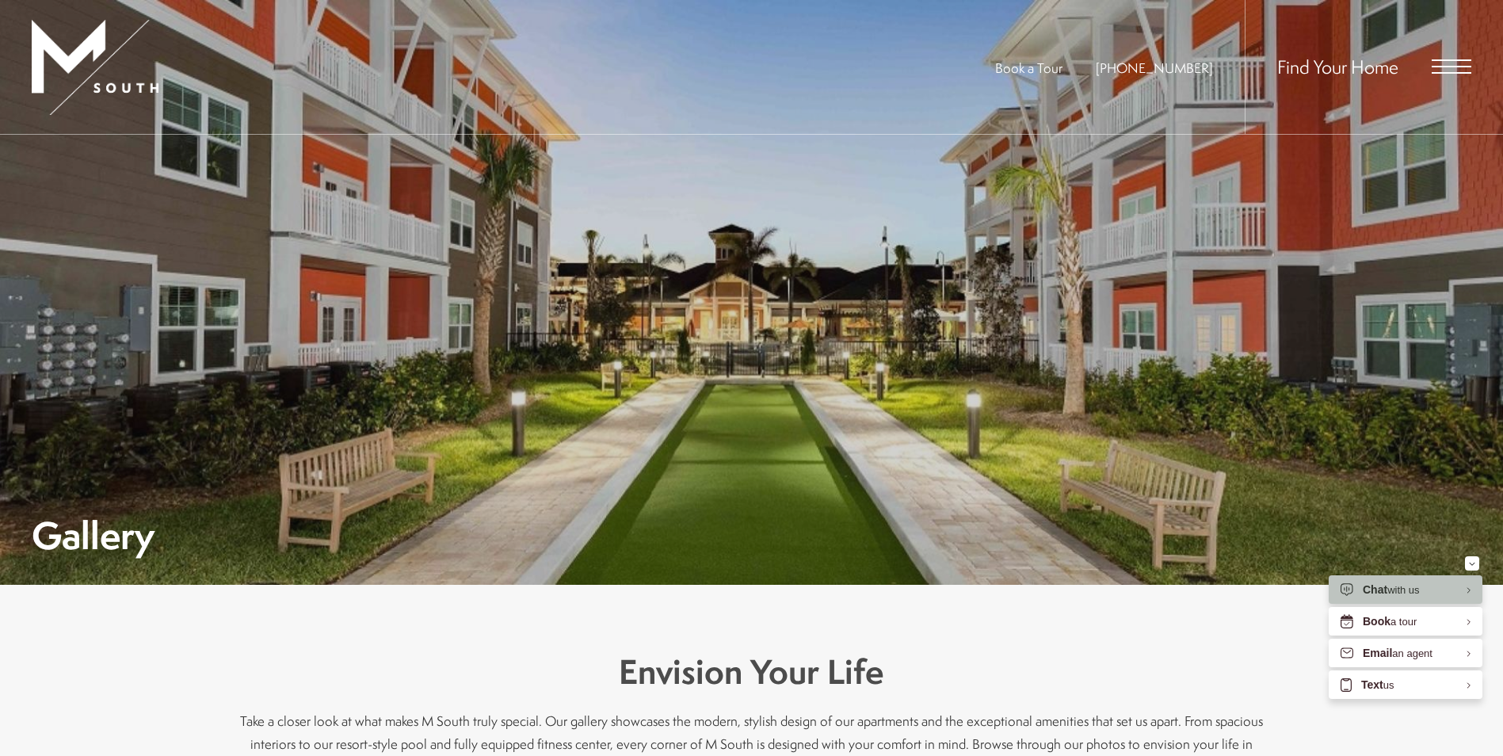
drag, startPoint x: 981, startPoint y: 470, endPoint x: 747, endPoint y: 414, distance: 240.2
click at [703, 312] on div "Gallery" at bounding box center [751, 359] width 1439 height 387
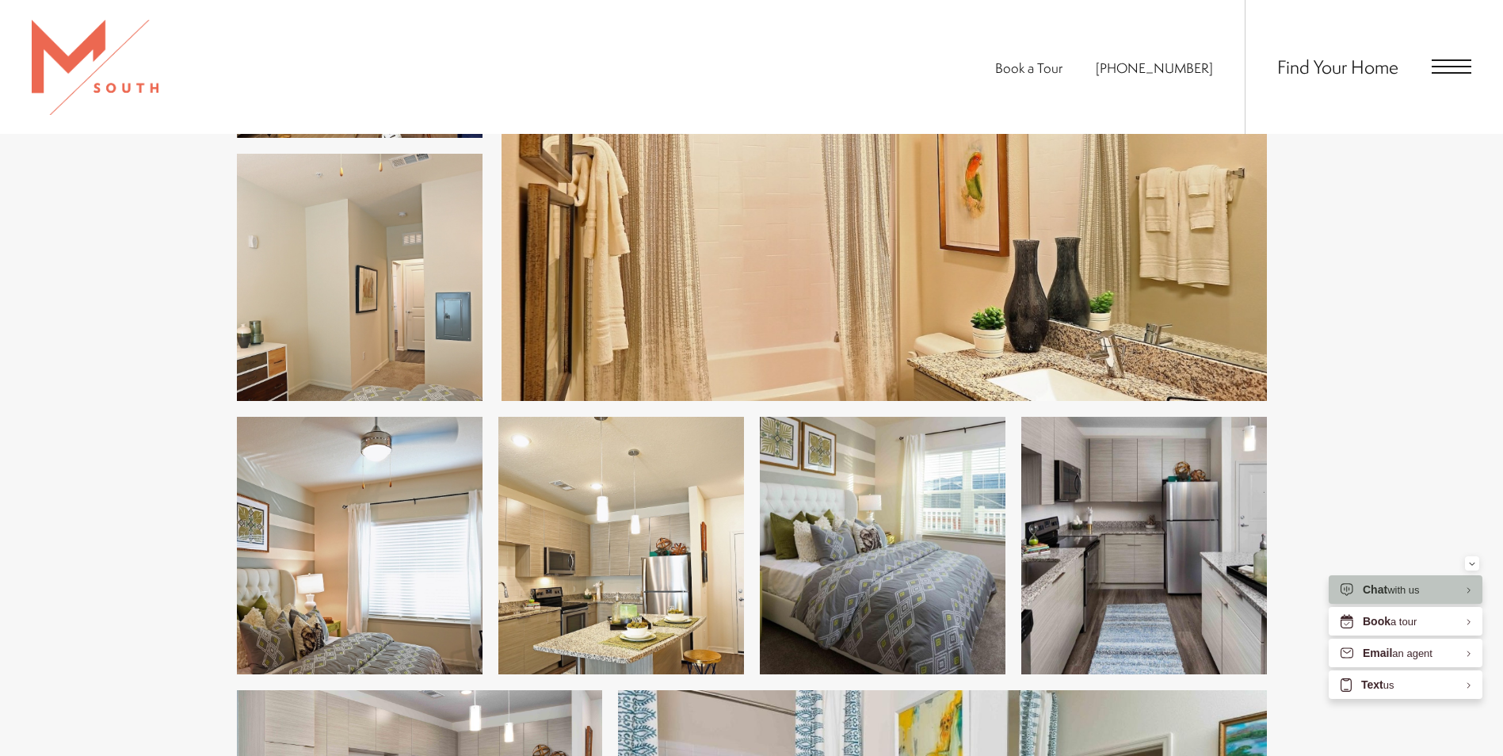
scroll to position [2033, 0]
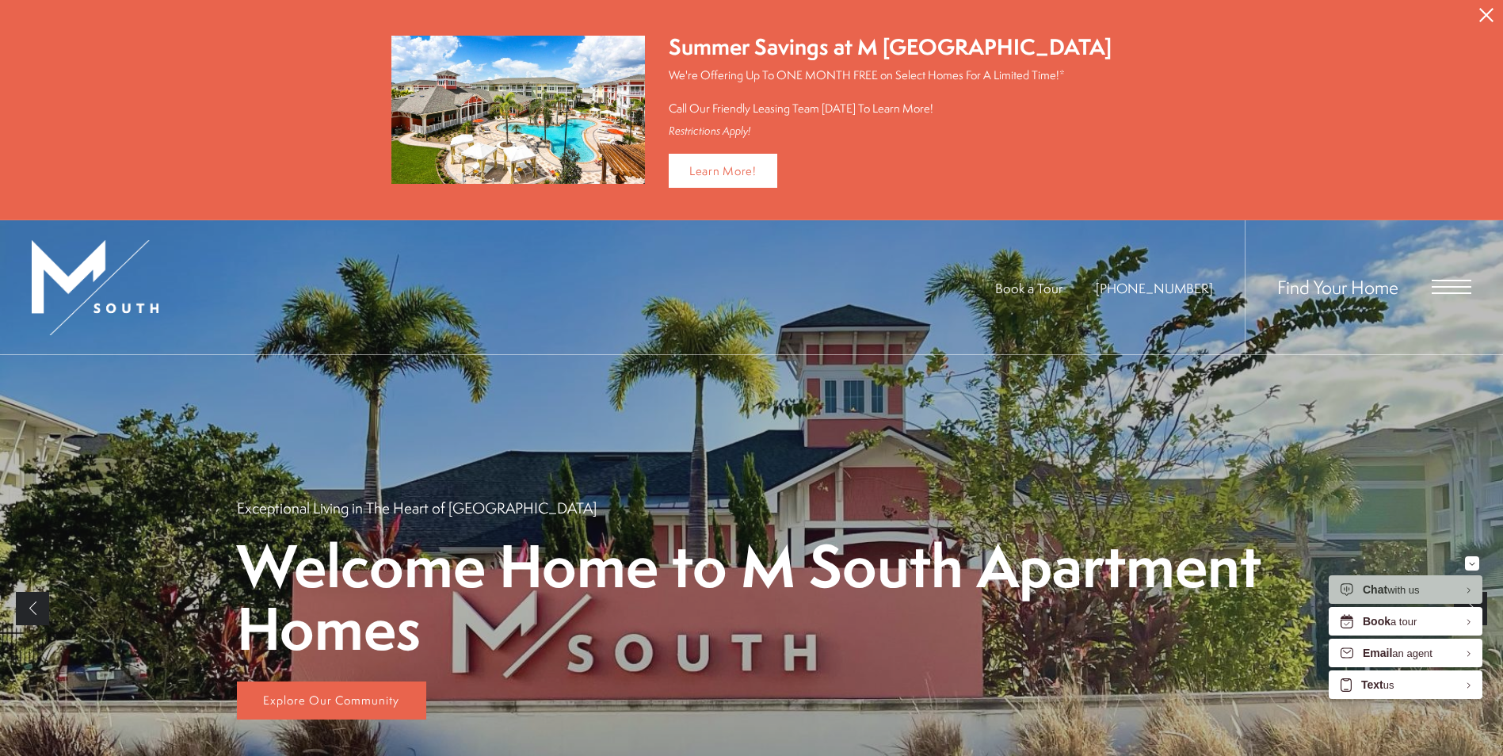
click at [1490, 14] on icon "Close Alert" at bounding box center [1486, 15] width 14 height 14
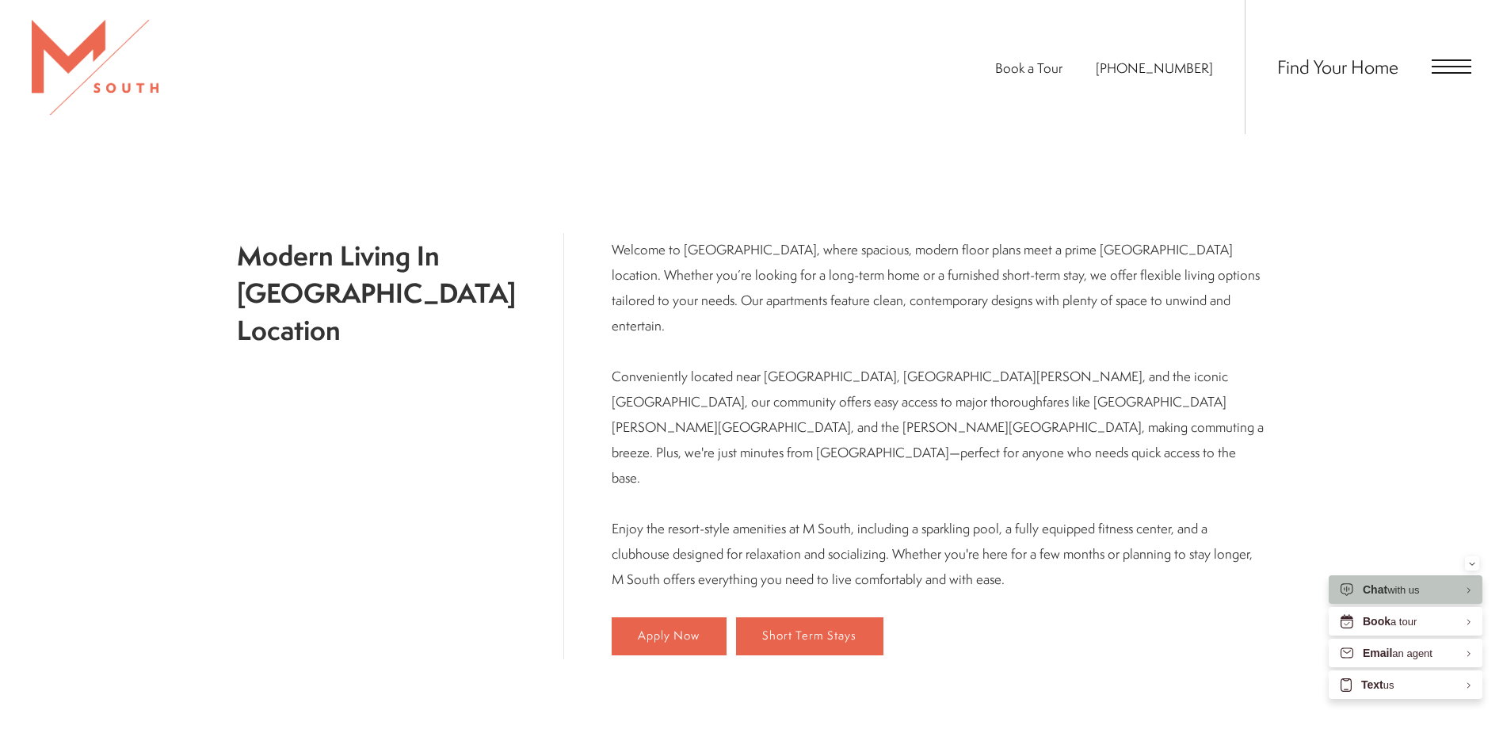
scroll to position [634, 0]
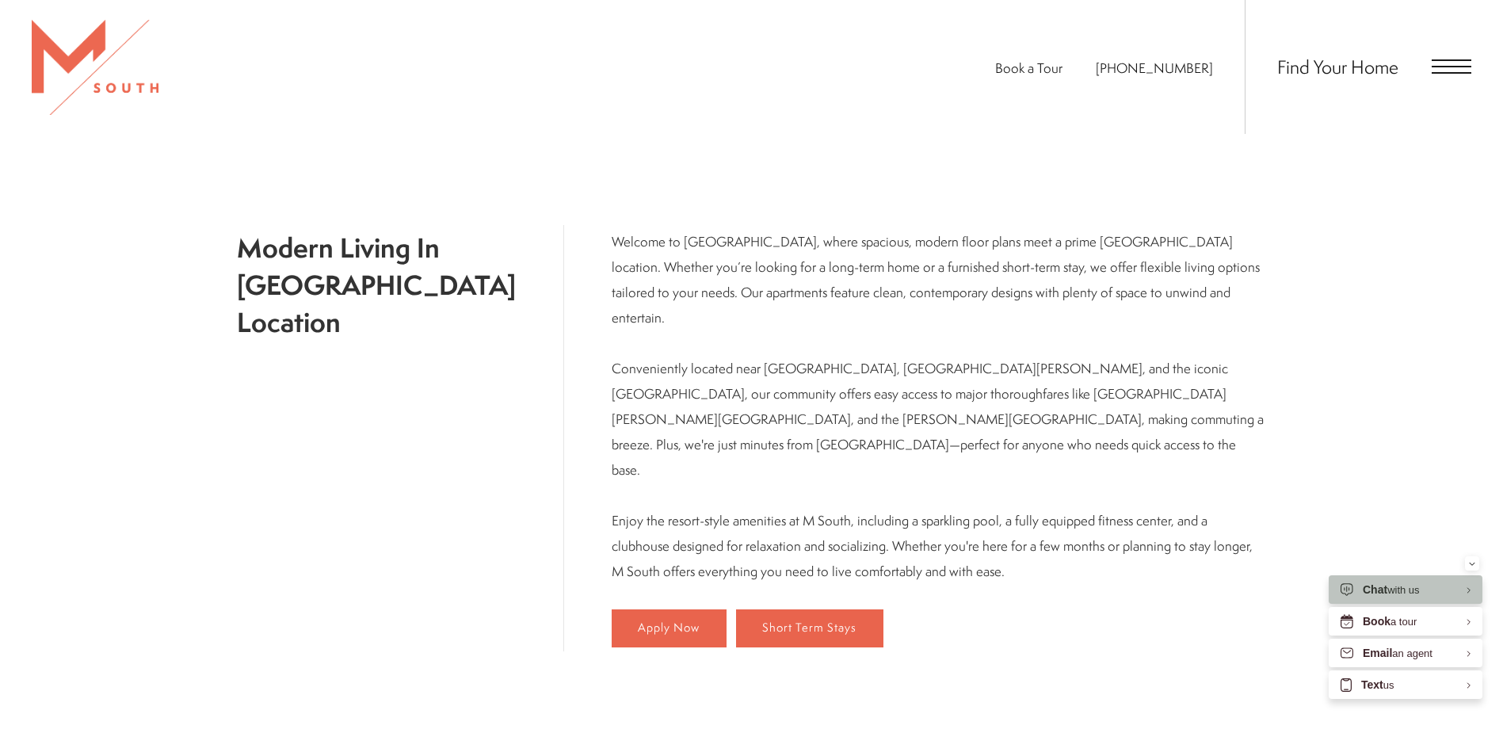
click at [1450, 64] on span "Open Menu" at bounding box center [1451, 66] width 40 height 14
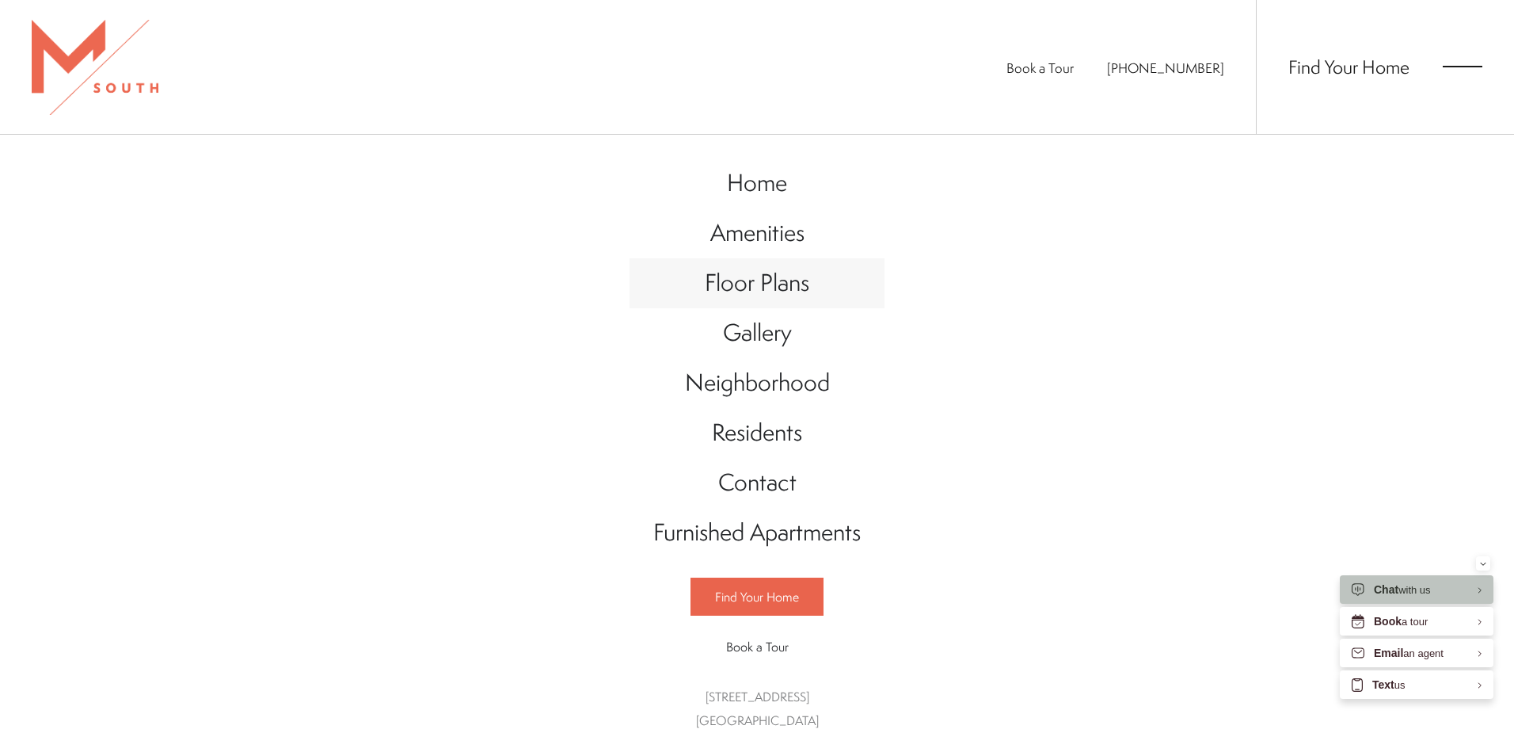
click at [786, 280] on span "Floor Plans" at bounding box center [757, 282] width 105 height 32
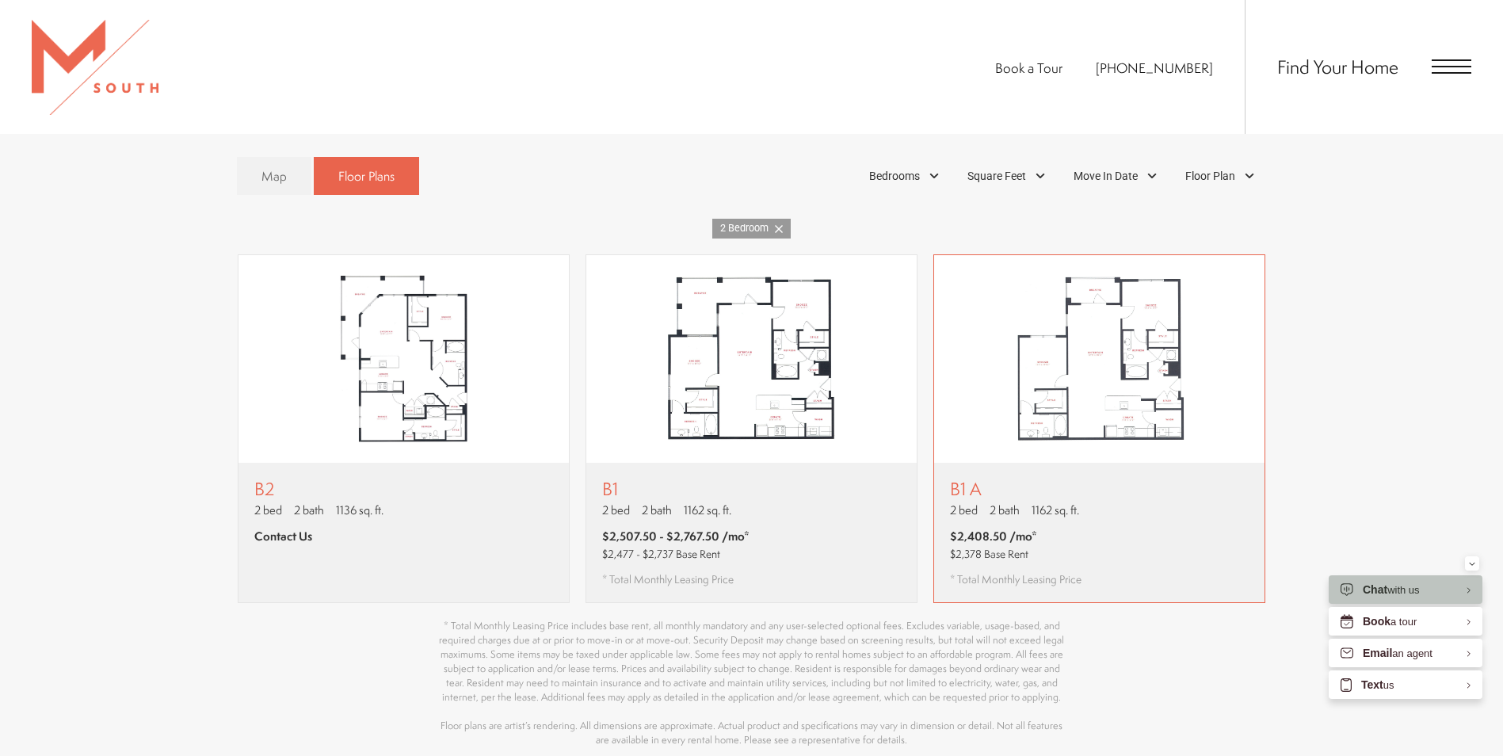
scroll to position [950, 0]
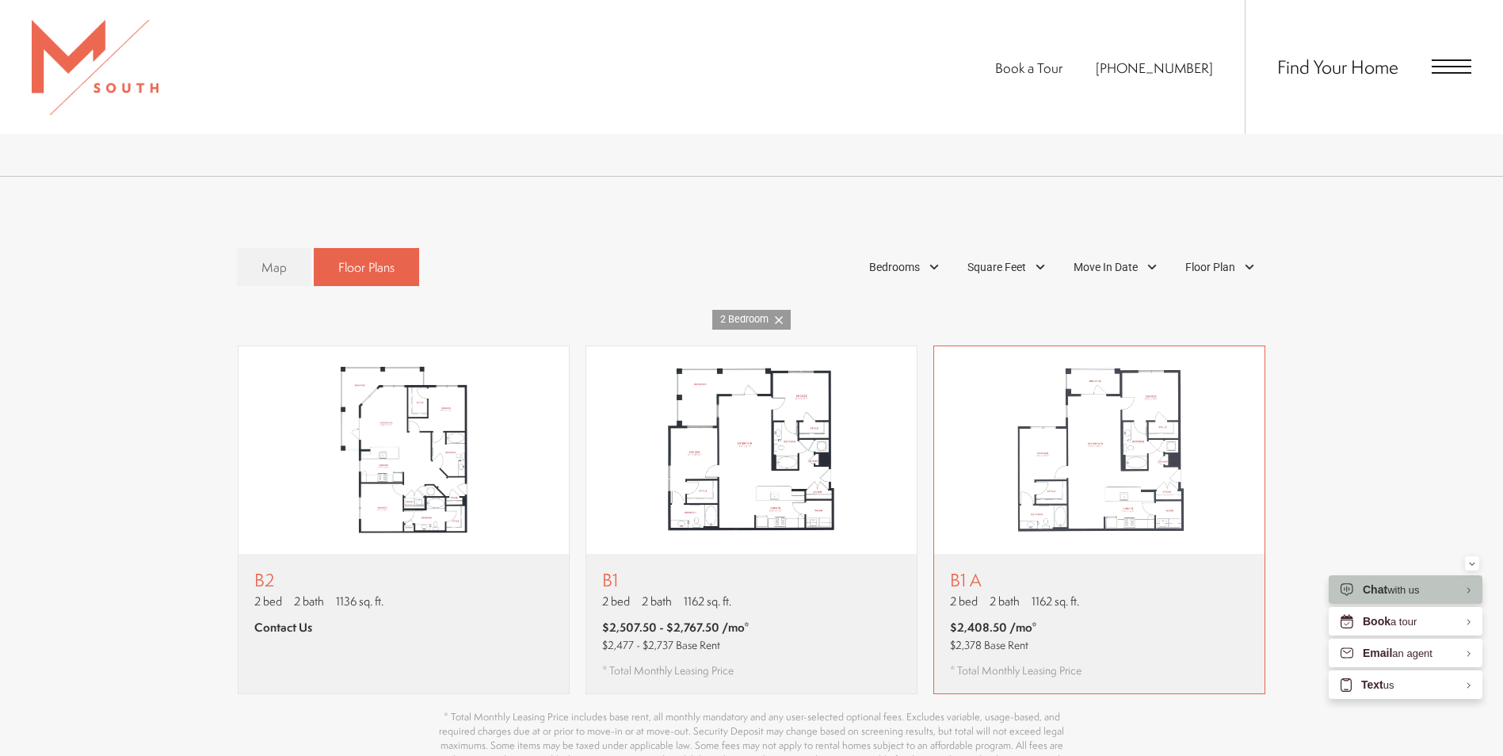
click at [1137, 387] on img "View floor plan B1 A" at bounding box center [1099, 450] width 330 height 208
